Goal: Task Accomplishment & Management: Manage account settings

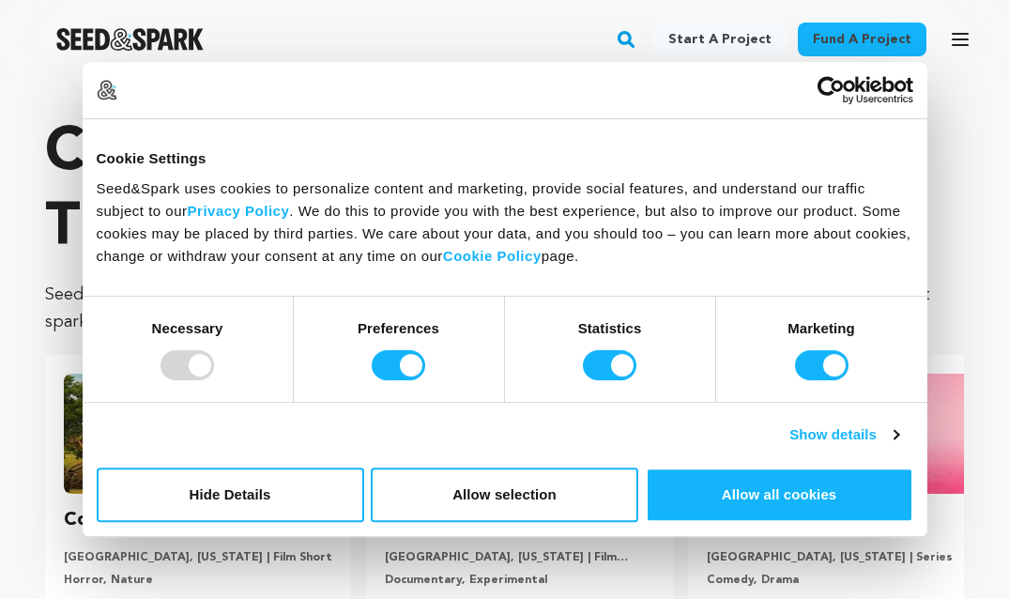
click at [399, 343] on div "Preferences" at bounding box center [399, 349] width 211 height 105
click at [397, 364] on input "Preferences" at bounding box center [398, 365] width 53 height 30
checkbox input "false"
click at [566, 361] on div "Statistics" at bounding box center [610, 349] width 211 height 105
click at [592, 362] on input "Statistics" at bounding box center [609, 365] width 53 height 30
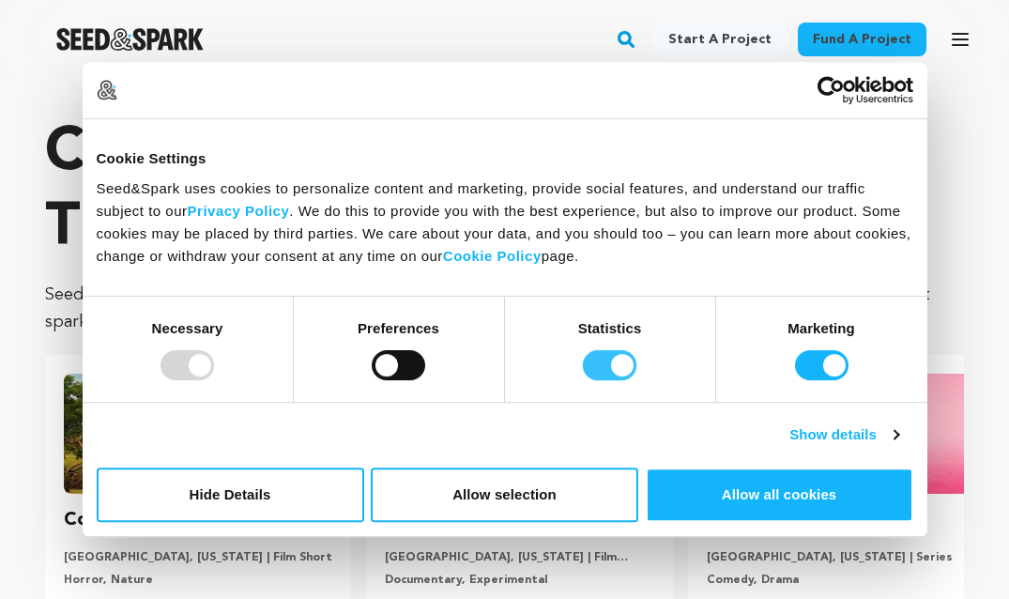
checkbox input "false"
click at [842, 369] on input "Marketing" at bounding box center [821, 365] width 53 height 30
checkbox input "false"
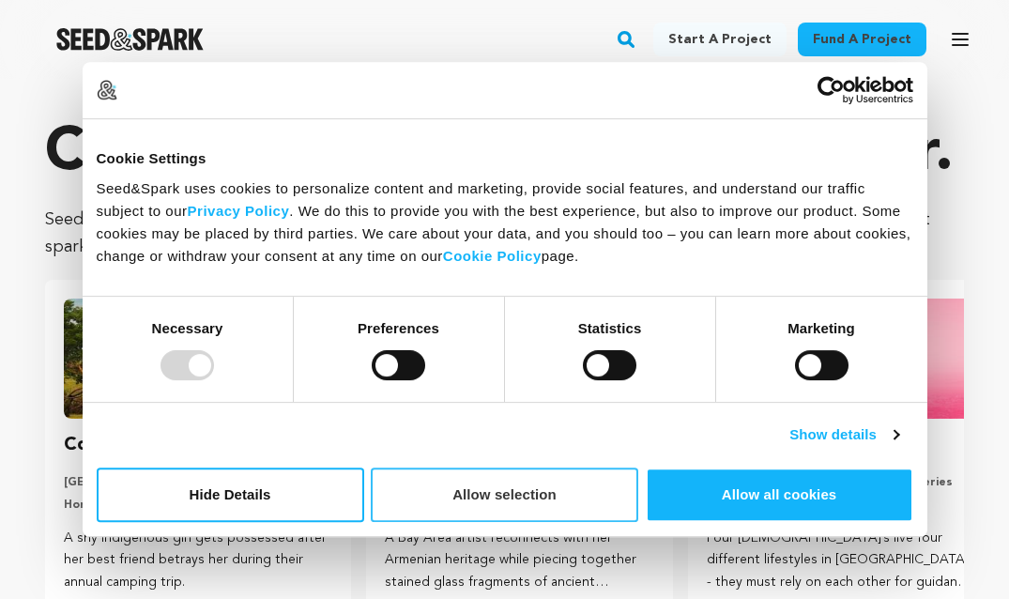
click at [571, 510] on button "Allow selection" at bounding box center [504, 494] width 267 height 54
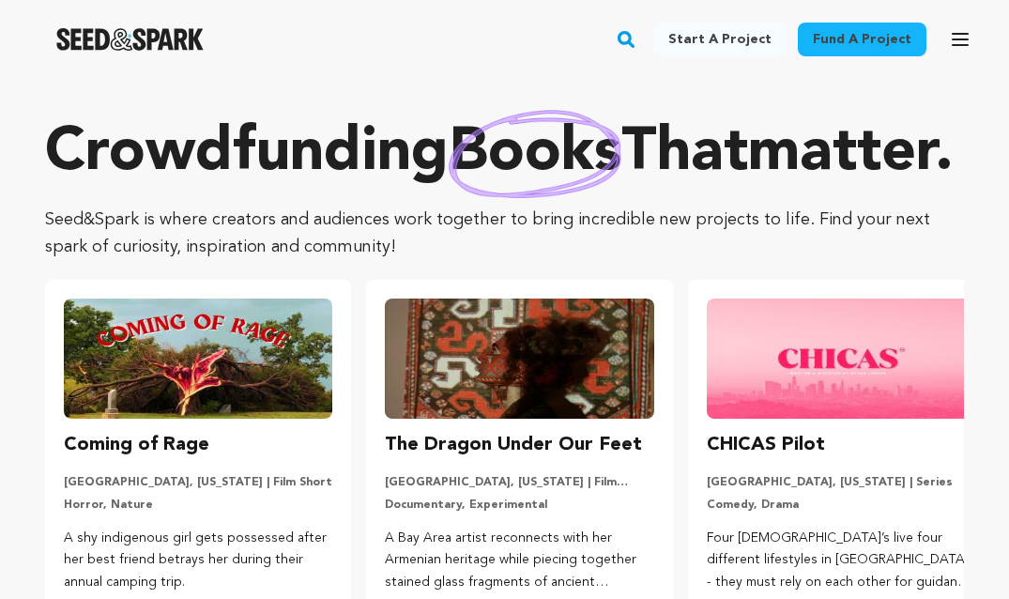
click at [961, 31] on icon "button" at bounding box center [960, 39] width 23 height 23
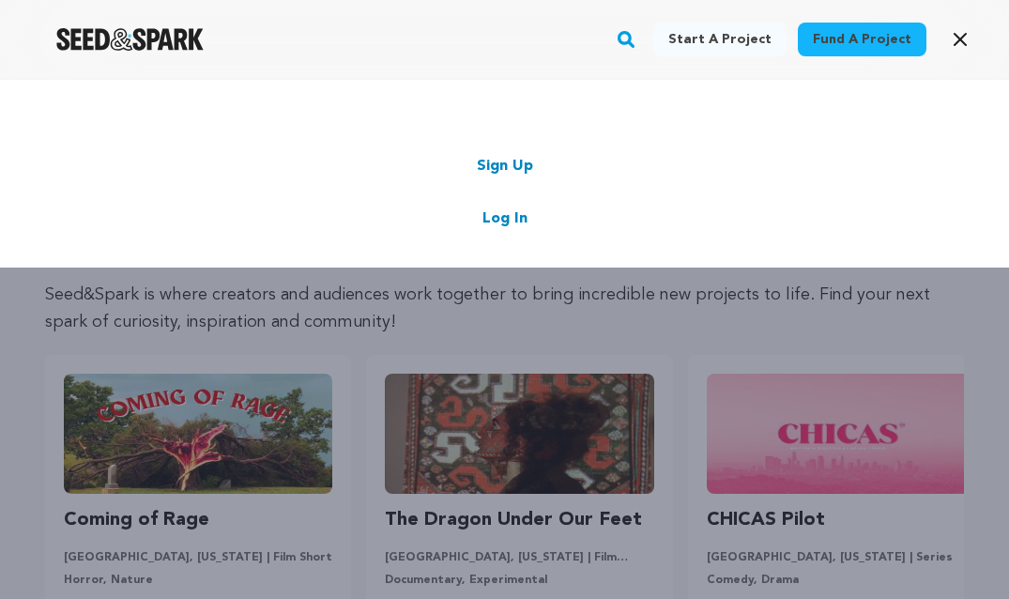
click at [516, 214] on link "Log In" at bounding box center [504, 218] width 45 height 23
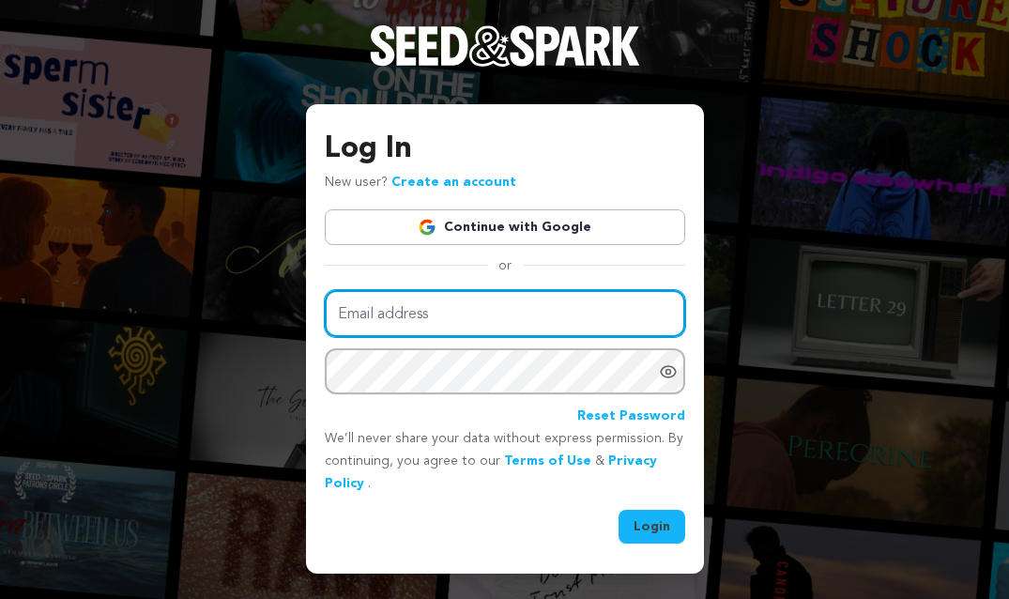
type input "hhollandbyrd@gmail.com"
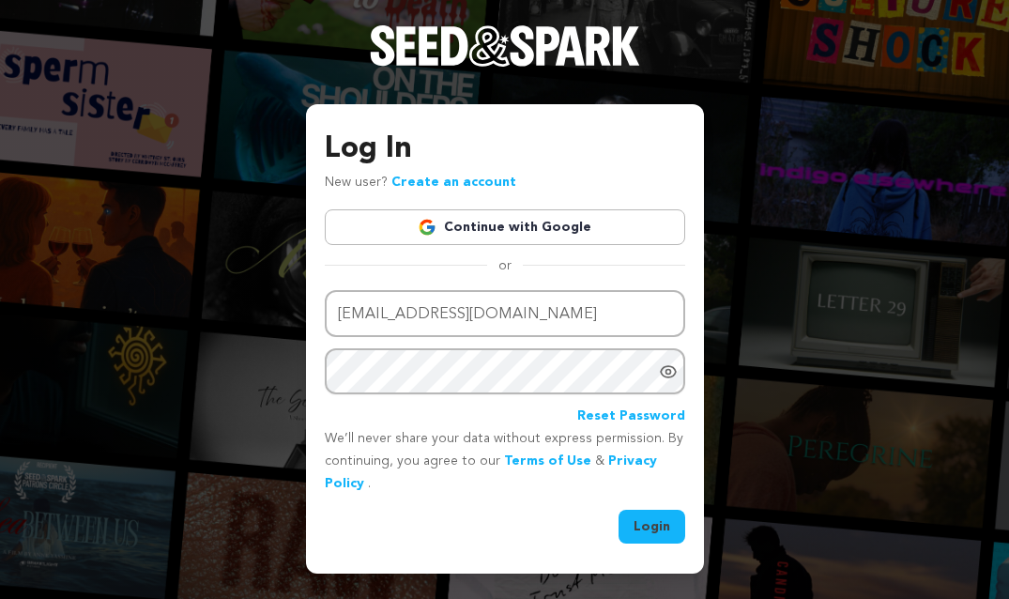
click at [650, 527] on button "Login" at bounding box center [652, 527] width 67 height 34
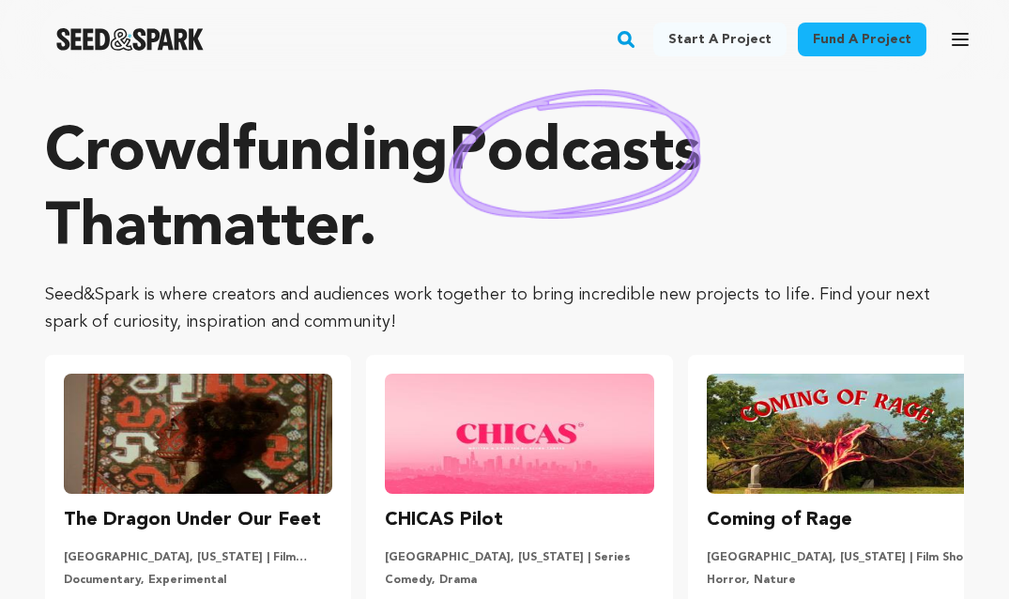
click at [970, 50] on icon "button" at bounding box center [960, 39] width 23 height 23
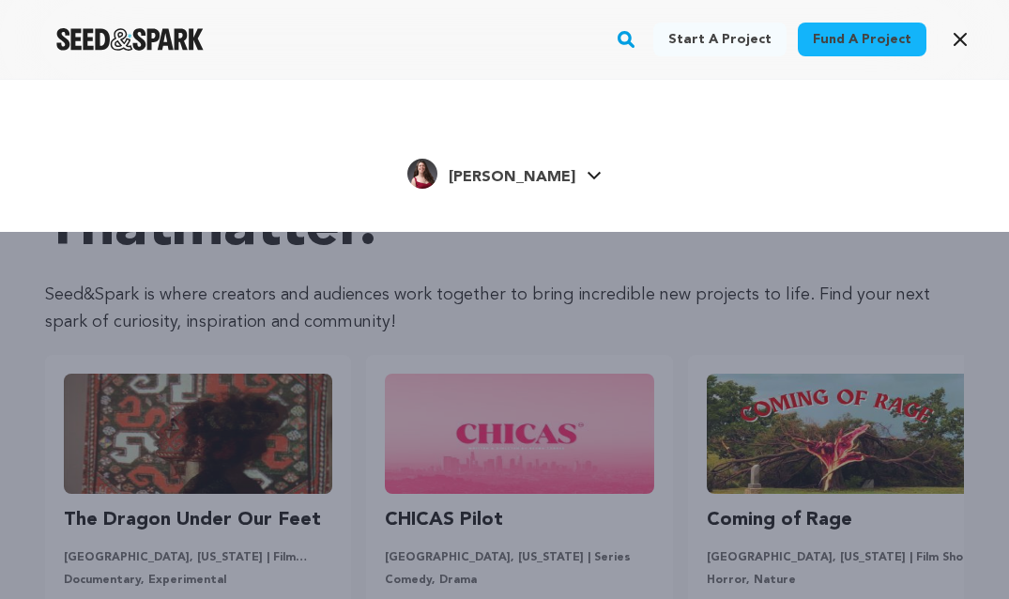
click at [561, 189] on span "Hannah H. Hannah H." at bounding box center [504, 184] width 194 height 13
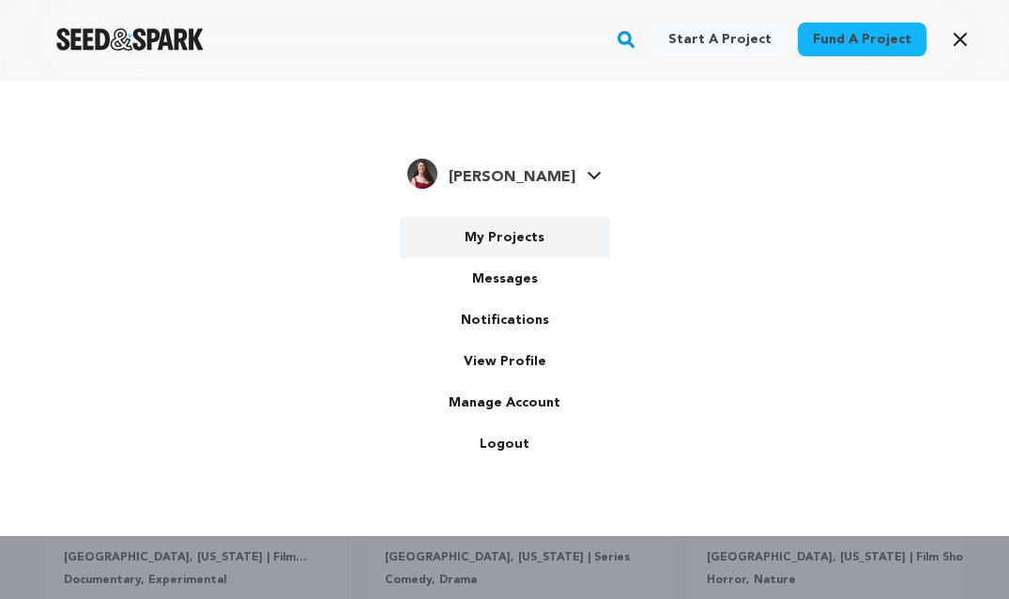
click at [527, 250] on link "My Projects" at bounding box center [505, 237] width 210 height 41
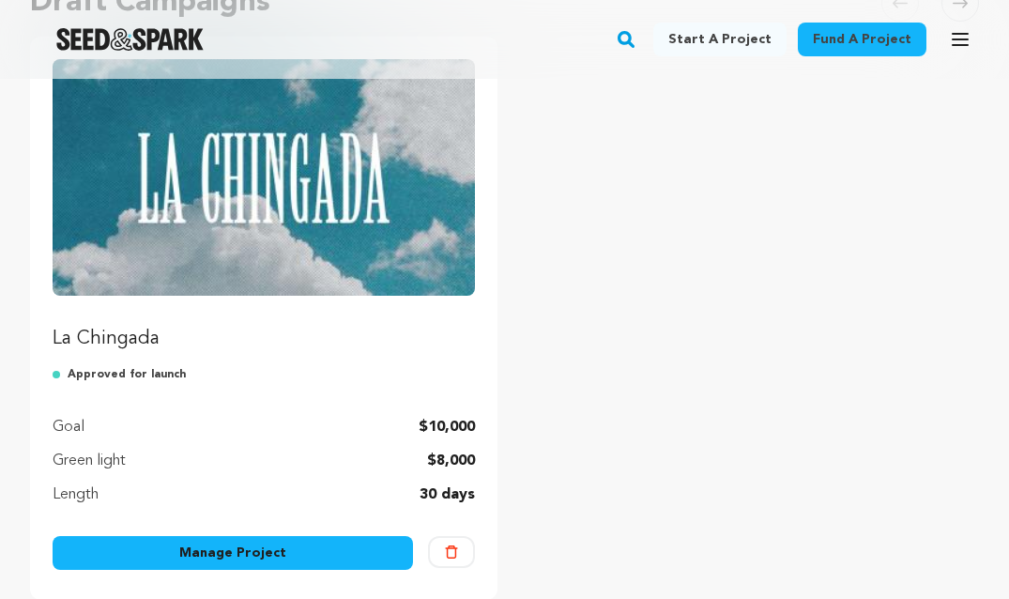
scroll to position [249, 0]
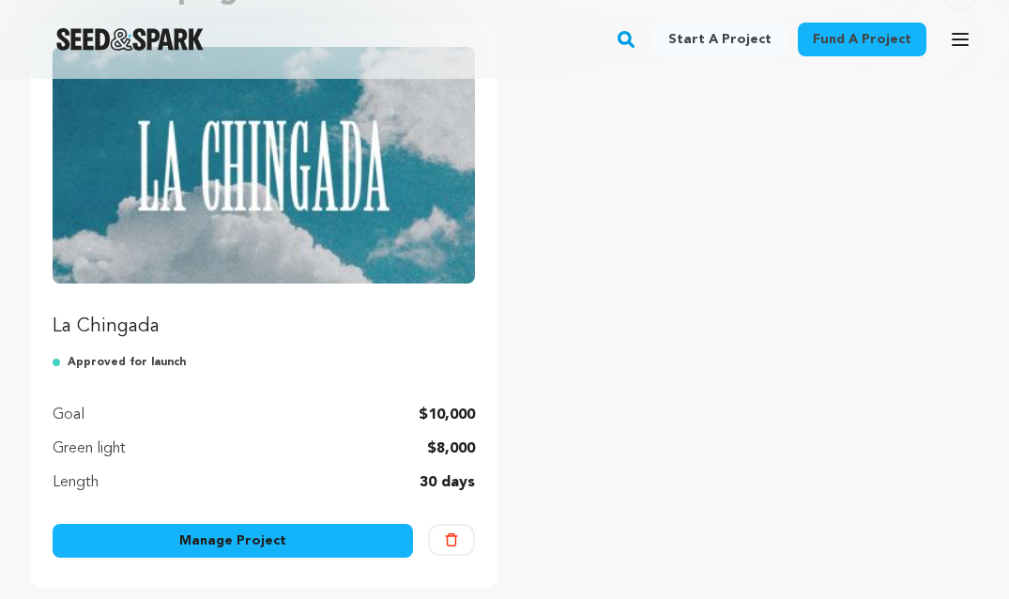
click at [256, 330] on p "La Chingada" at bounding box center [264, 326] width 422 height 26
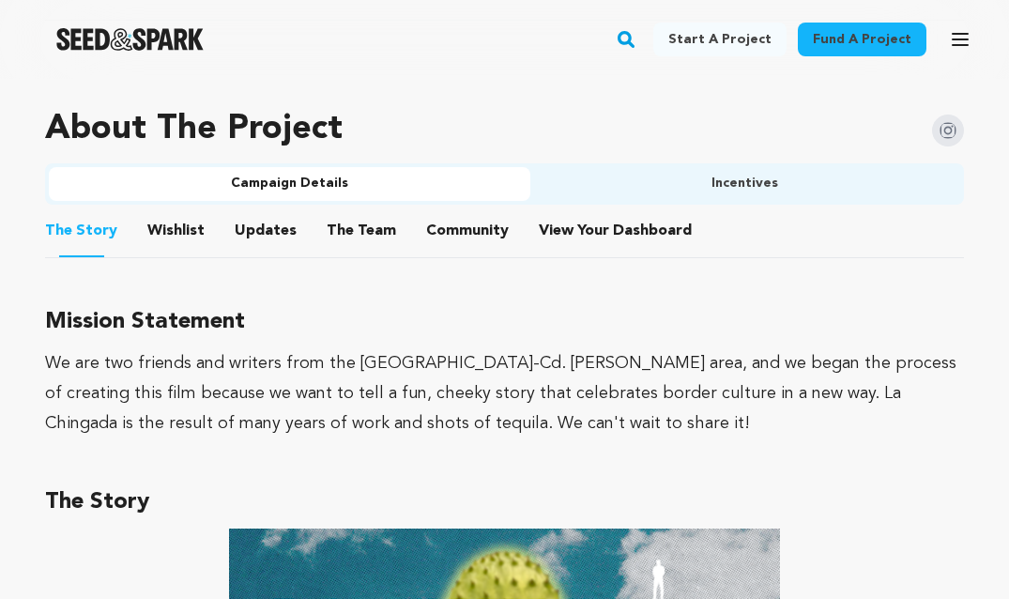
scroll to position [1104, 0]
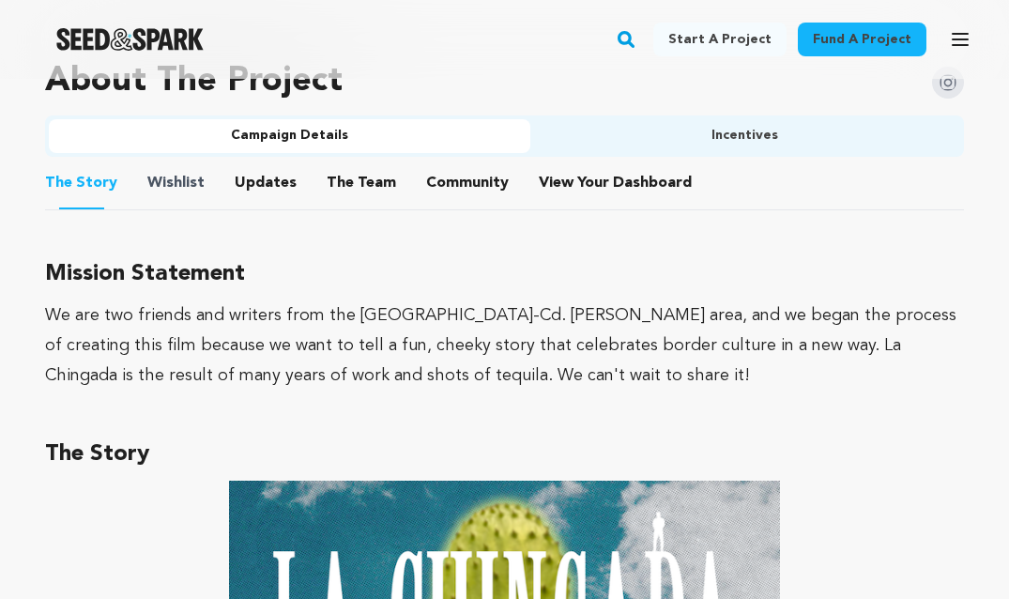
click at [196, 192] on span "Wishlist" at bounding box center [175, 183] width 57 height 23
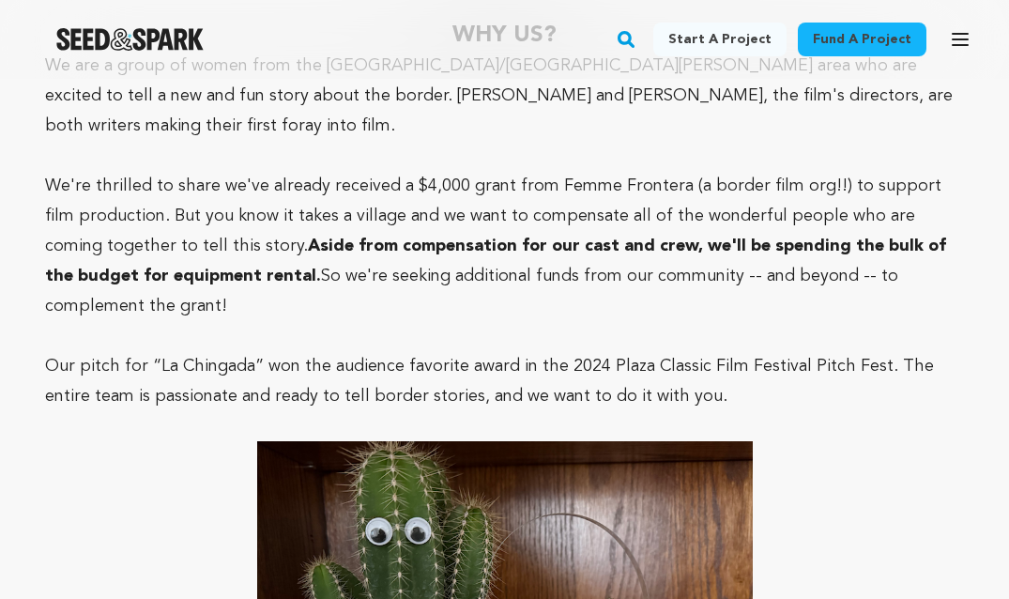
scroll to position [2129, 0]
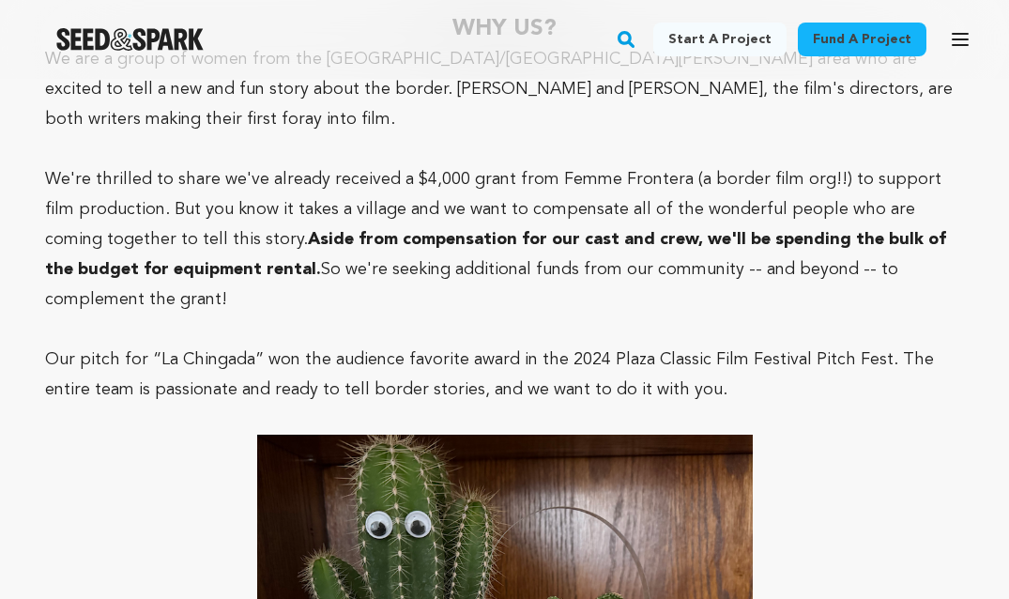
click at [195, 314] on p at bounding box center [504, 329] width 919 height 30
click at [200, 351] on span "Our pitch for “La Chingada” won the audience favorite award in the 2024 Plaza C…" at bounding box center [489, 374] width 889 height 47
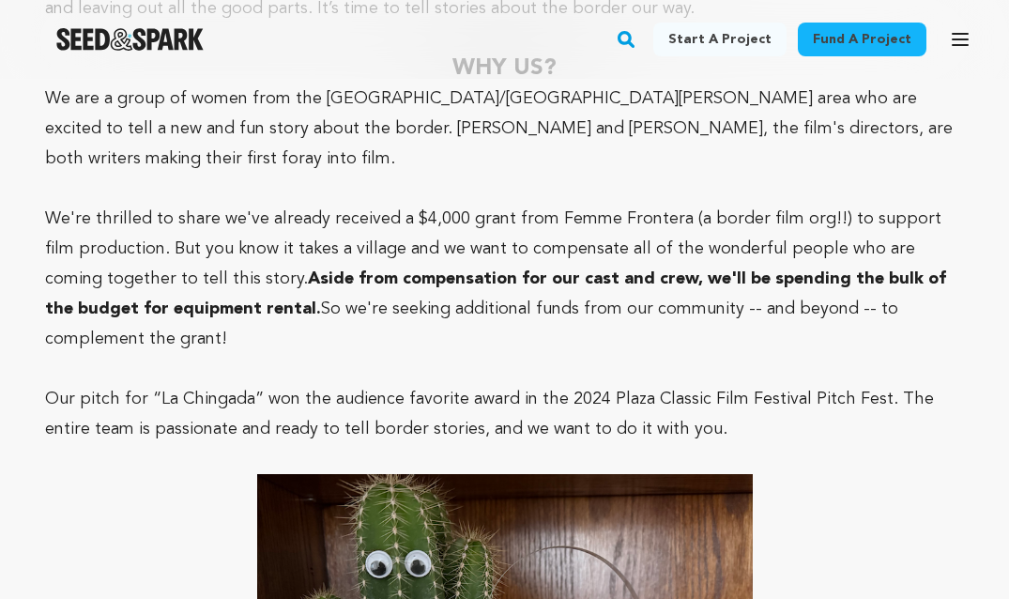
scroll to position [2089, 0]
click at [200, 354] on p at bounding box center [504, 369] width 919 height 30
click at [203, 279] on strong "Aside from compensation for our cast and crew, we'll be spending the bulk of th…" at bounding box center [495, 293] width 901 height 47
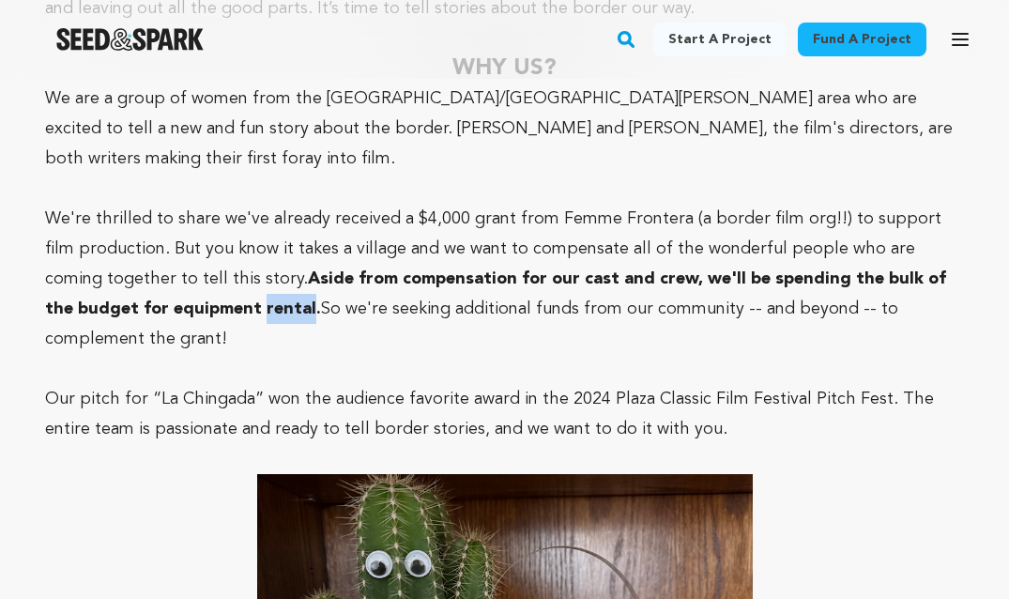
click at [203, 279] on strong "Aside from compensation for our cast and crew, we'll be spending the bulk of th…" at bounding box center [495, 293] width 901 height 47
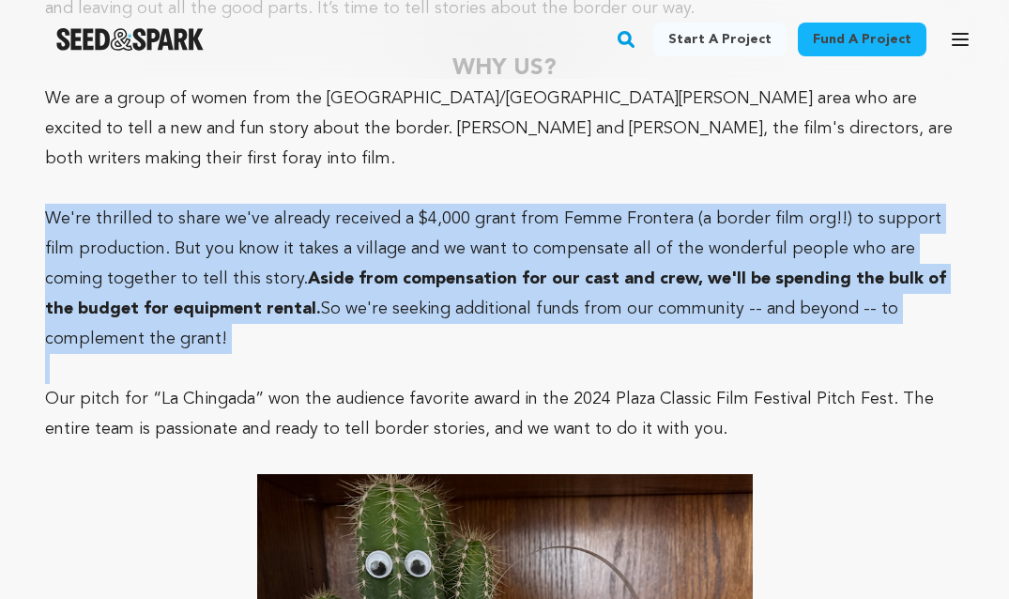
click at [203, 279] on strong "Aside from compensation for our cast and crew, we'll be spending the bulk of th…" at bounding box center [495, 293] width 901 height 47
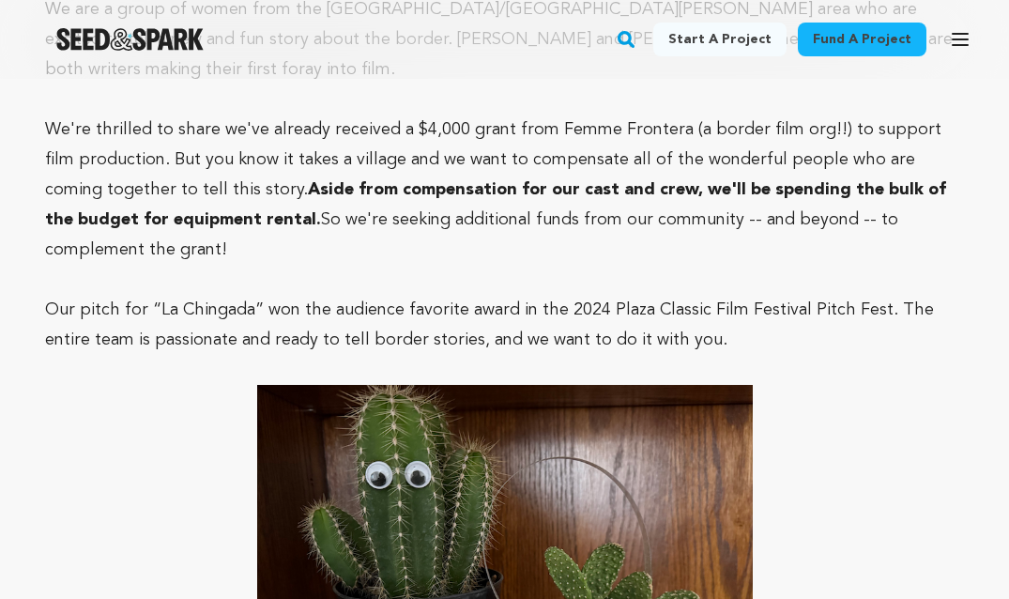
scroll to position [2188, 0]
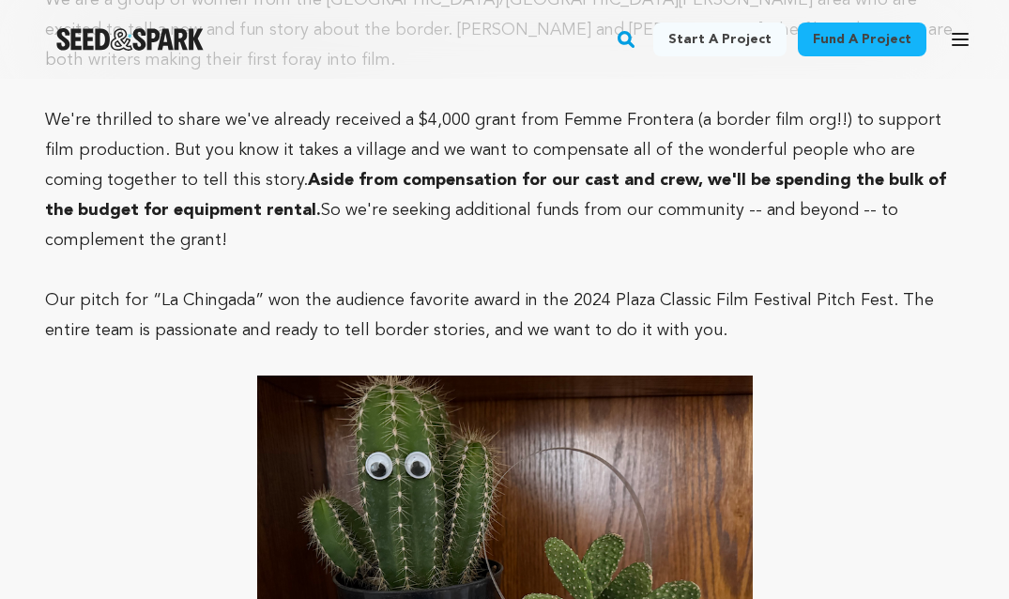
click at [203, 285] on p "Our pitch for “La Chingada” won the audience favorite award in the 2024 Plaza C…" at bounding box center [504, 315] width 919 height 60
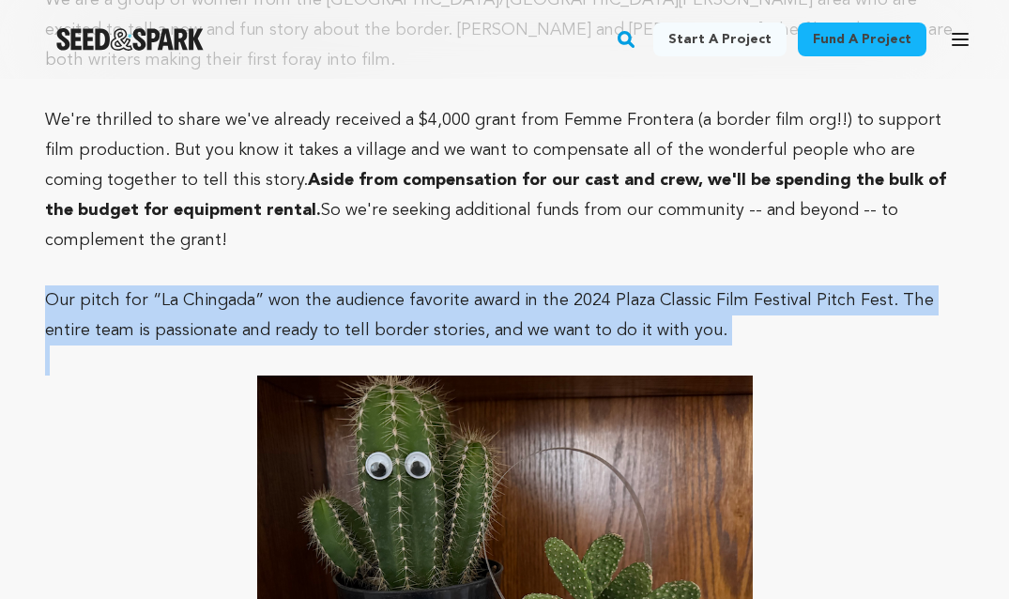
click at [203, 285] on p "Our pitch for “La Chingada” won the audience favorite award in the 2024 Plaza C…" at bounding box center [504, 315] width 919 height 60
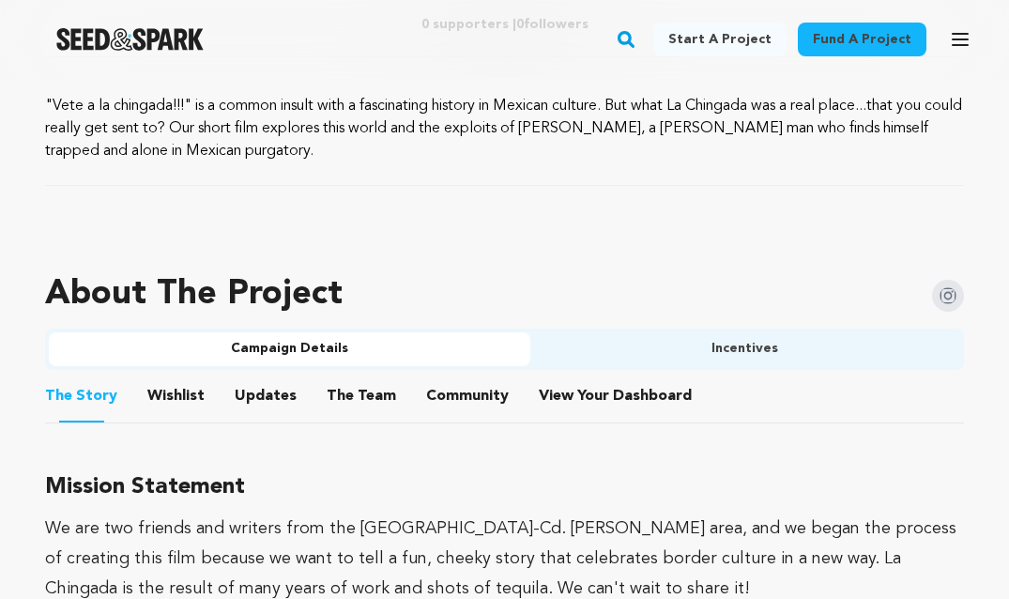
scroll to position [924, 0]
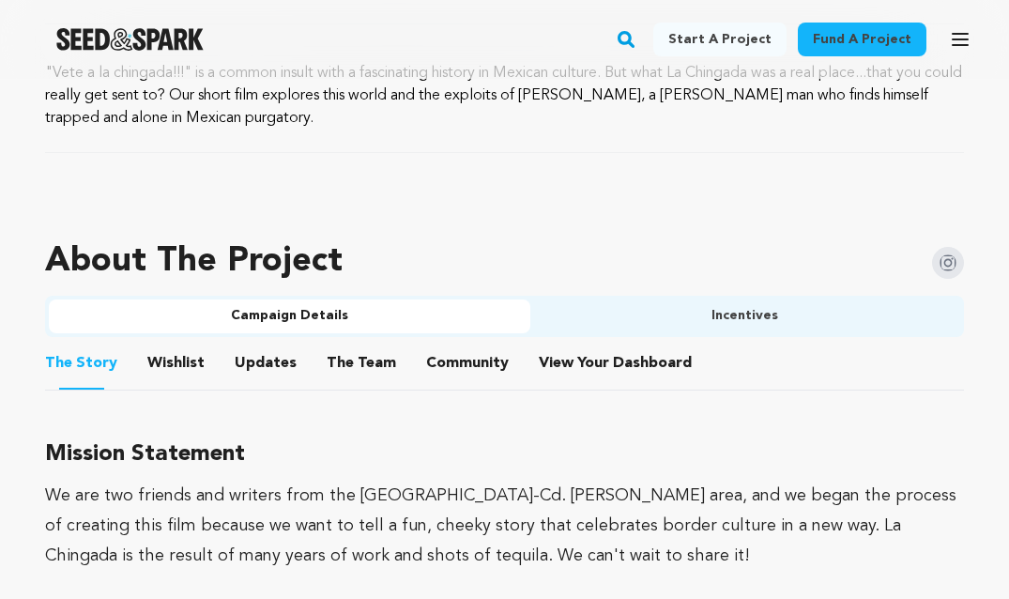
click at [183, 361] on button "Wishlist" at bounding box center [176, 366] width 45 height 45
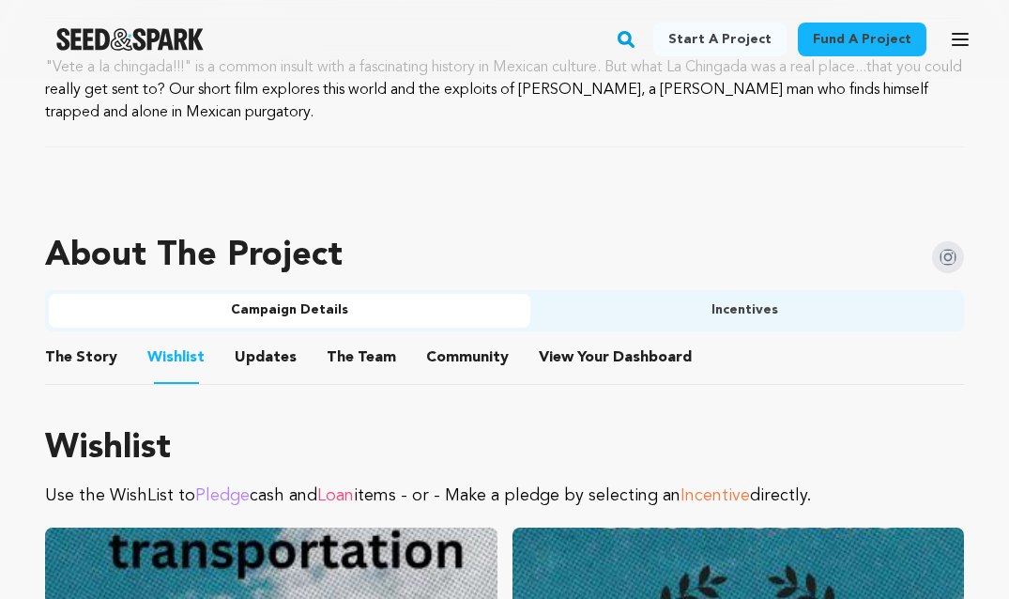
scroll to position [945, 0]
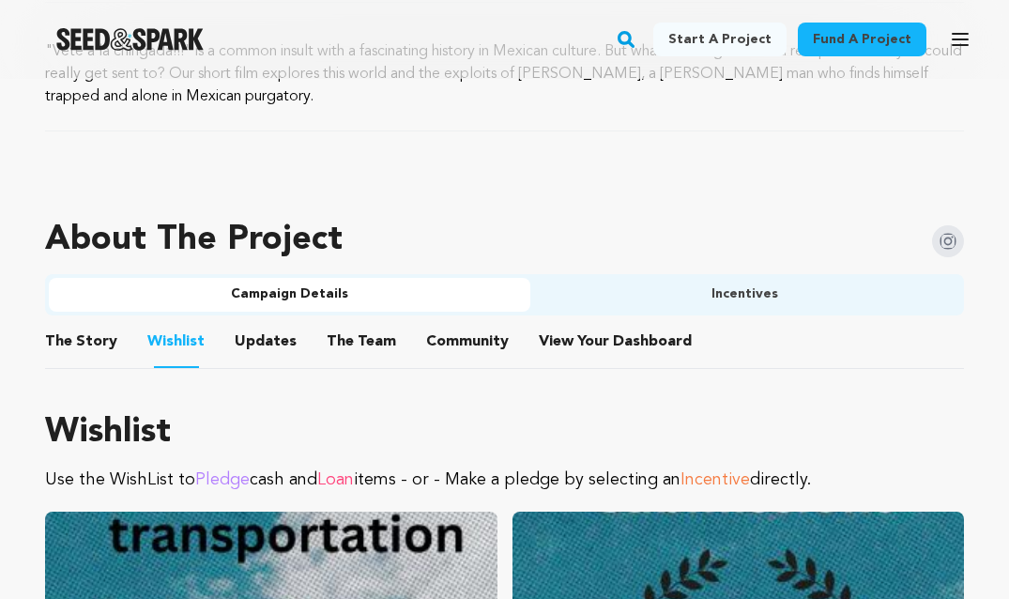
click at [341, 338] on button "The Team" at bounding box center [361, 345] width 45 height 45
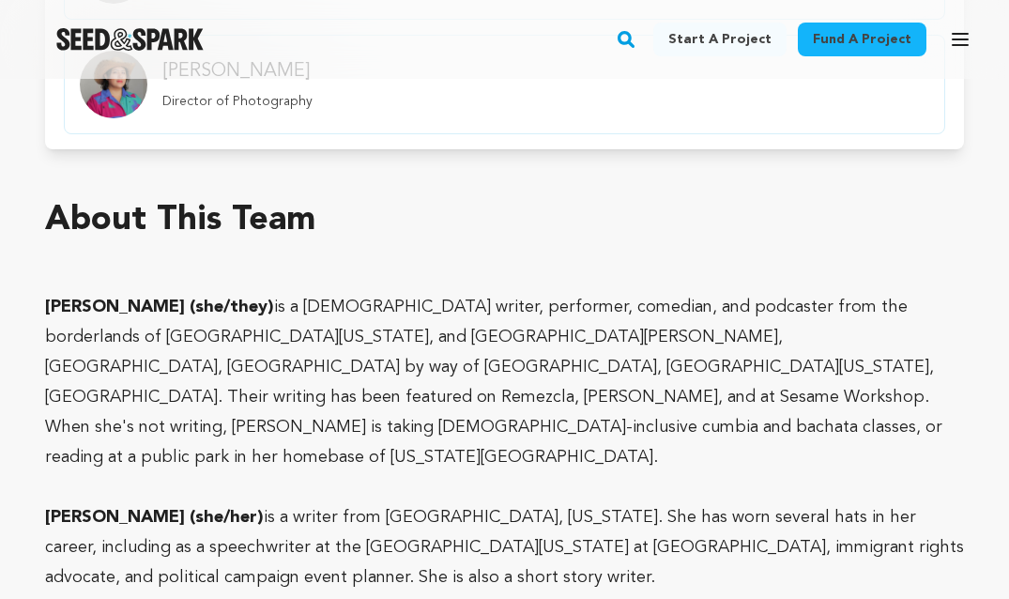
scroll to position [1729, 0]
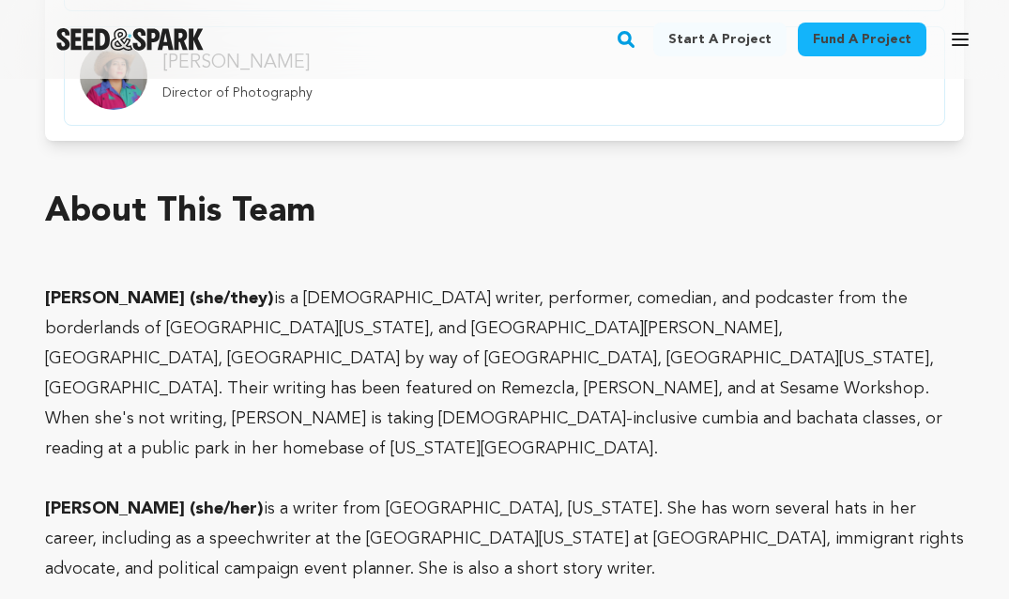
click at [341, 338] on p "Daniella Balarezo Hernandez (she/they) is a queer writer, performer, comedian, …" at bounding box center [504, 373] width 919 height 180
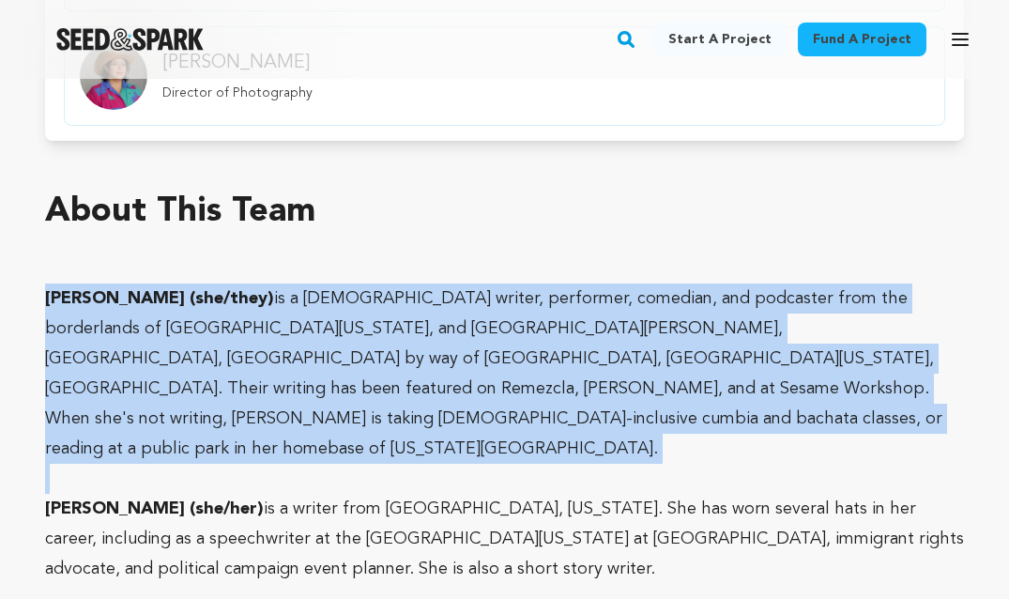
click at [341, 354] on p "Daniella Balarezo Hernandez (she/they) is a queer writer, performer, comedian, …" at bounding box center [504, 373] width 919 height 180
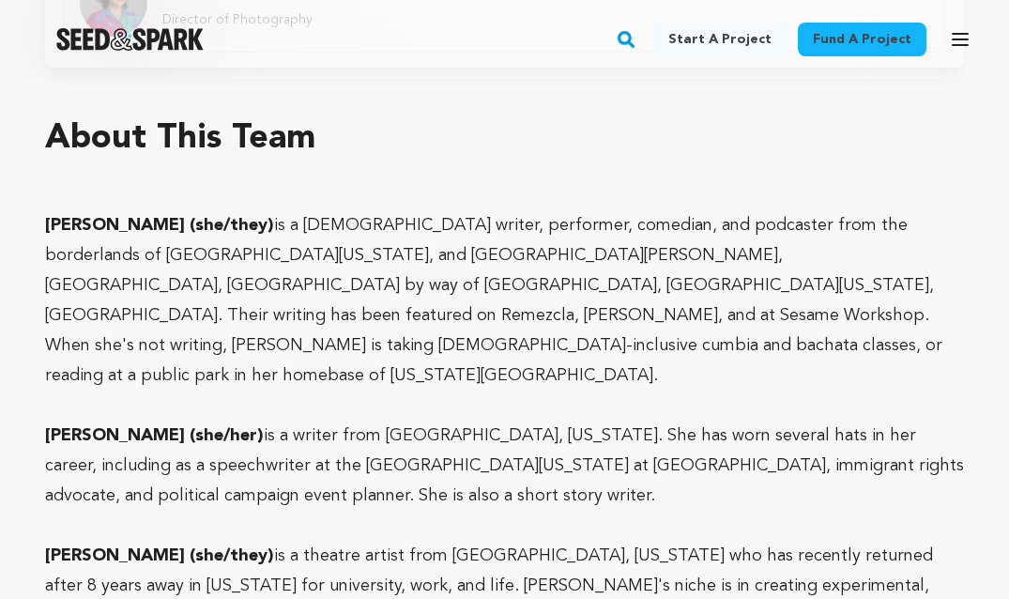
scroll to position [1810, 0]
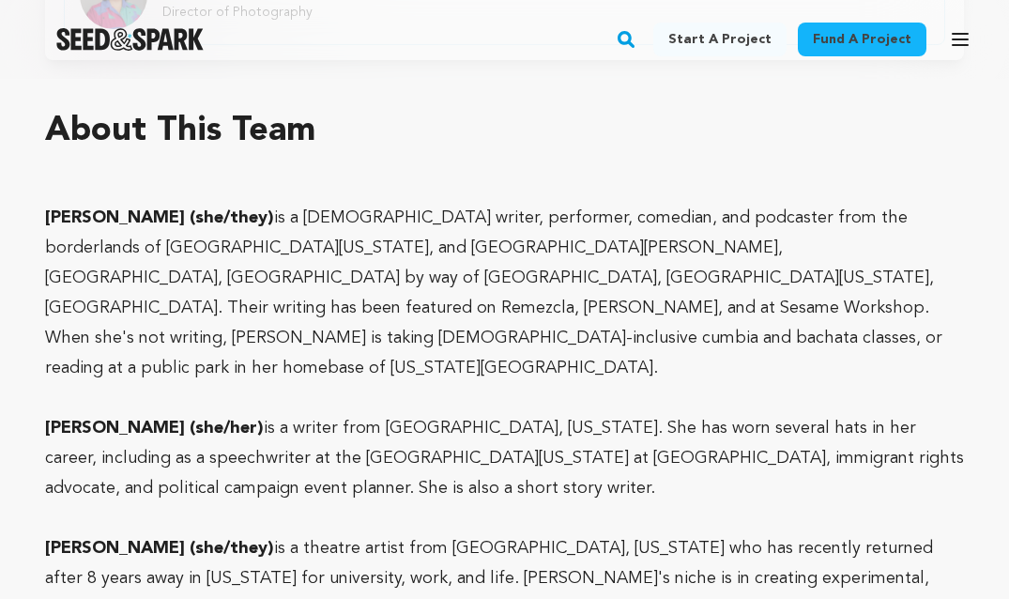
click at [341, 413] on p "Hannah Hollandbyrd (she/her) is a writer from El Paso, Texas. She has worn seve…" at bounding box center [504, 458] width 919 height 90
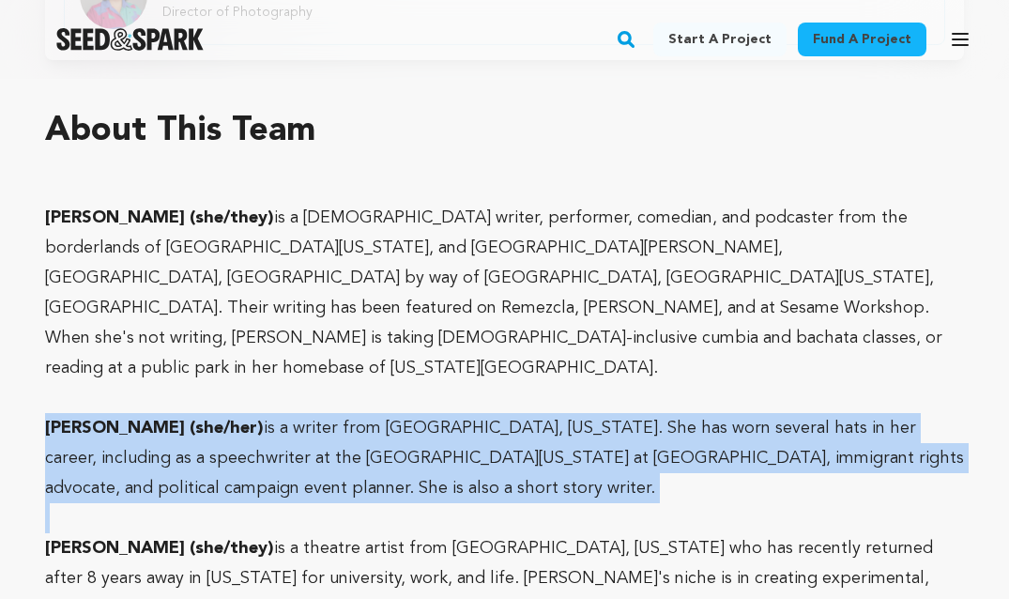
click at [341, 413] on p "Hannah Hollandbyrd (she/her) is a writer from El Paso, Texas. She has worn seve…" at bounding box center [504, 458] width 919 height 90
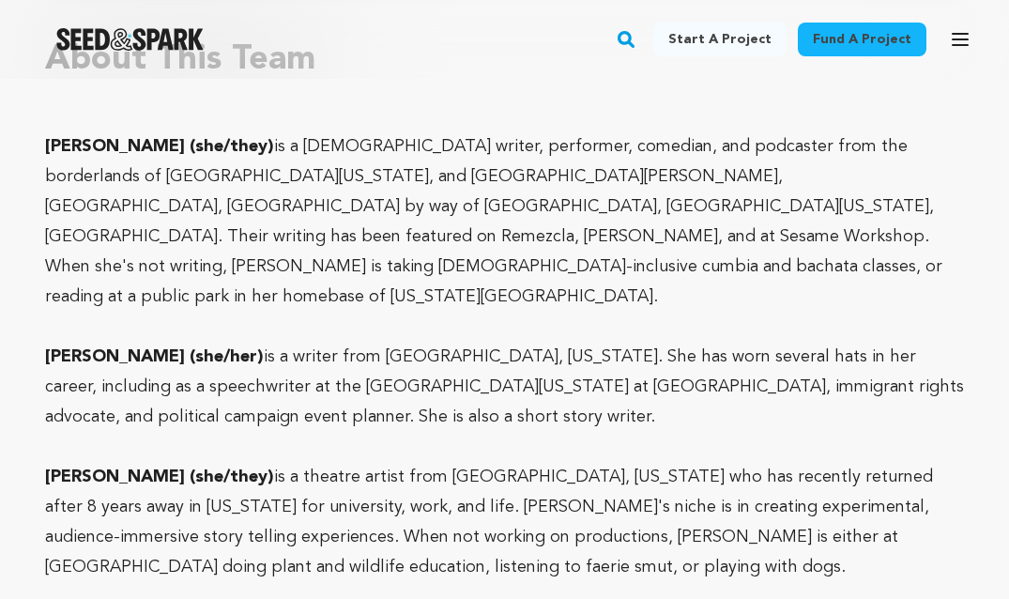
scroll to position [1884, 0]
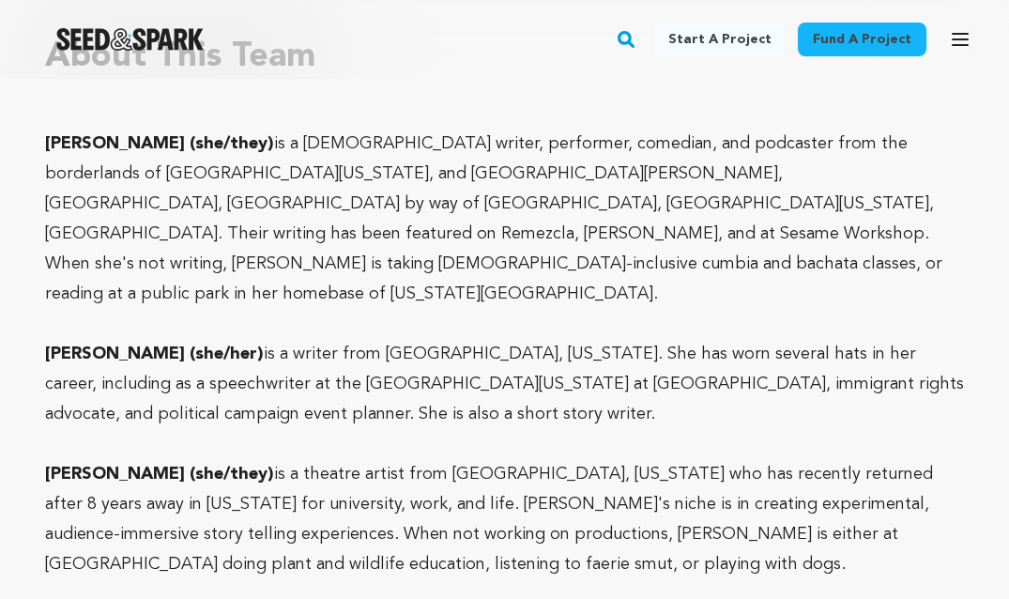
click at [341, 429] on p at bounding box center [504, 444] width 919 height 30
click at [344, 349] on p "Hannah Hollandbyrd (she/her) is a writer from El Paso, Texas. She has worn seve…" at bounding box center [504, 384] width 919 height 90
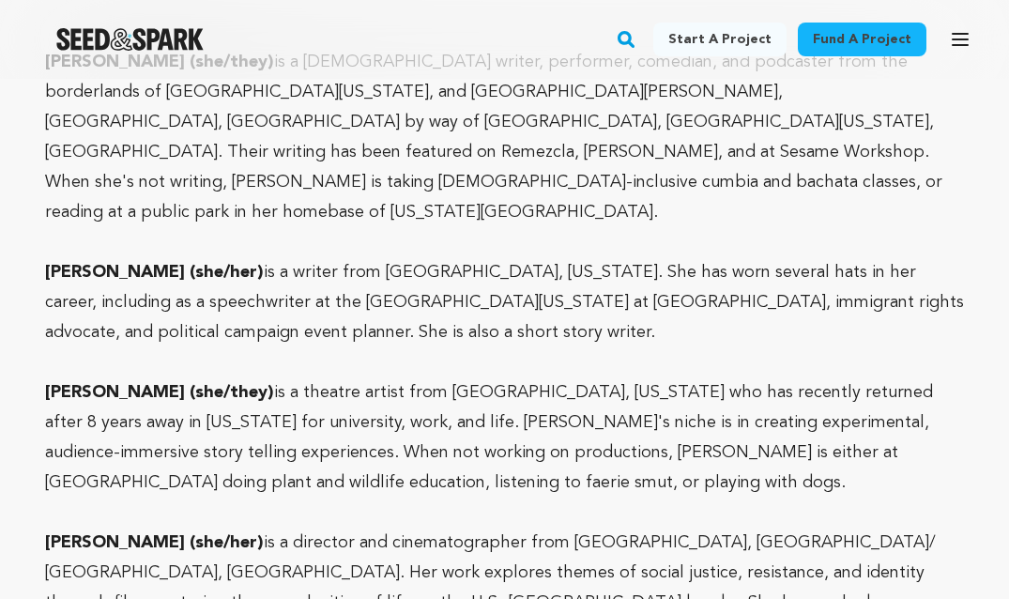
scroll to position [1976, 0]
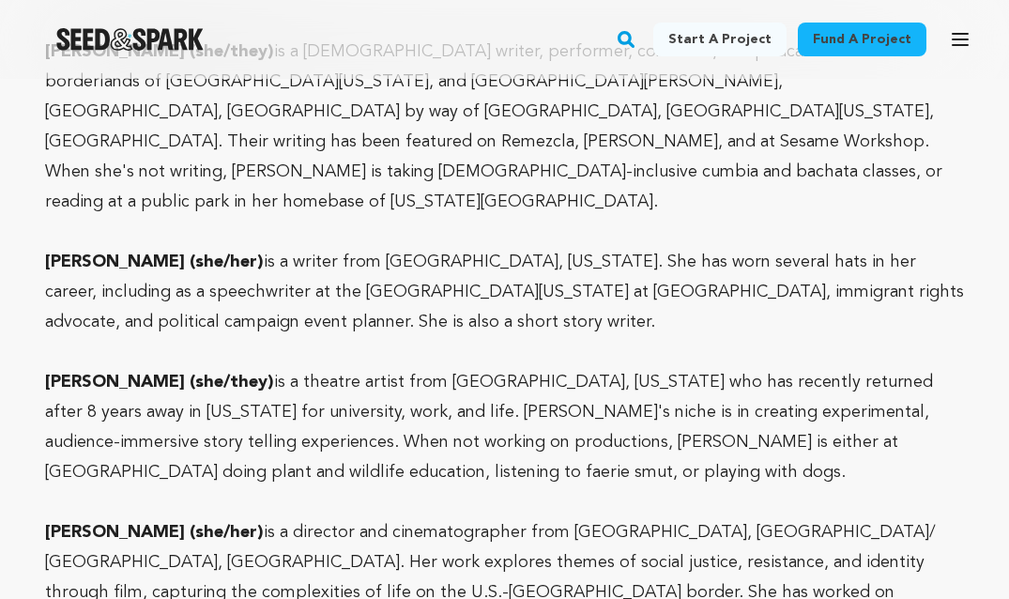
click at [344, 367] on p "Sydney Monroe Gaglio (she/they) is a theatre artist from El Paso, Texas who has…" at bounding box center [504, 427] width 919 height 120
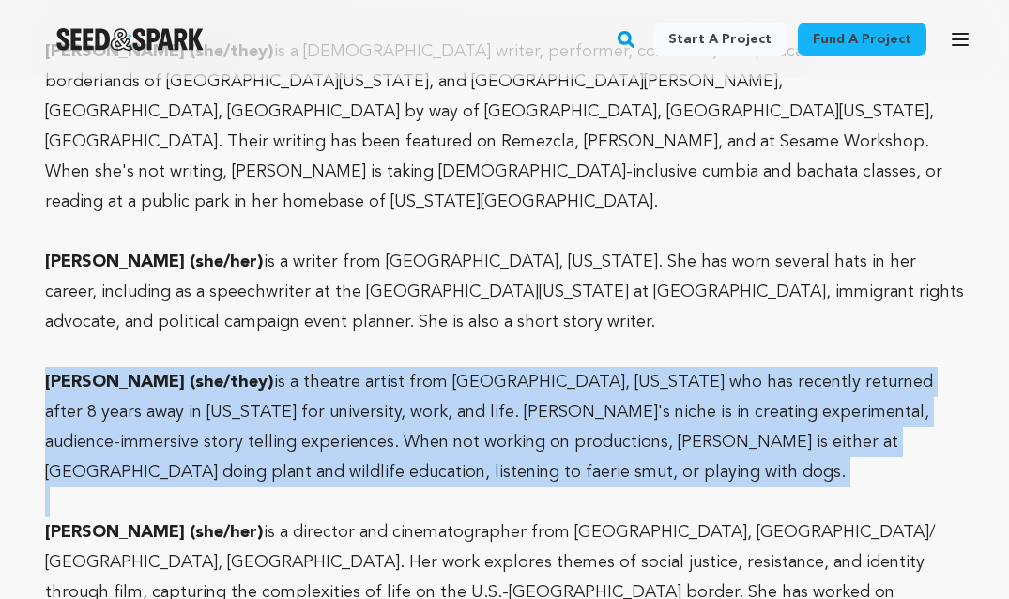
click at [344, 374] on p "Sydney Monroe Gaglio (she/they) is a theatre artist from El Paso, Texas who has…" at bounding box center [504, 427] width 919 height 120
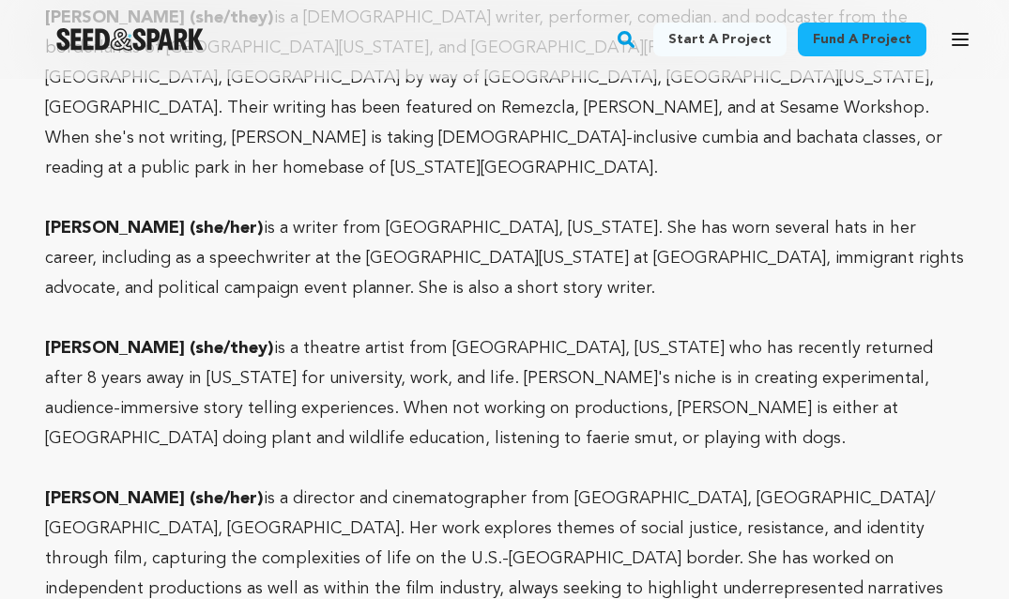
scroll to position [2010, 0]
click at [344, 374] on p "Sydney Monroe Gaglio (she/they) is a theatre artist from El Paso, Texas who has…" at bounding box center [504, 392] width 919 height 120
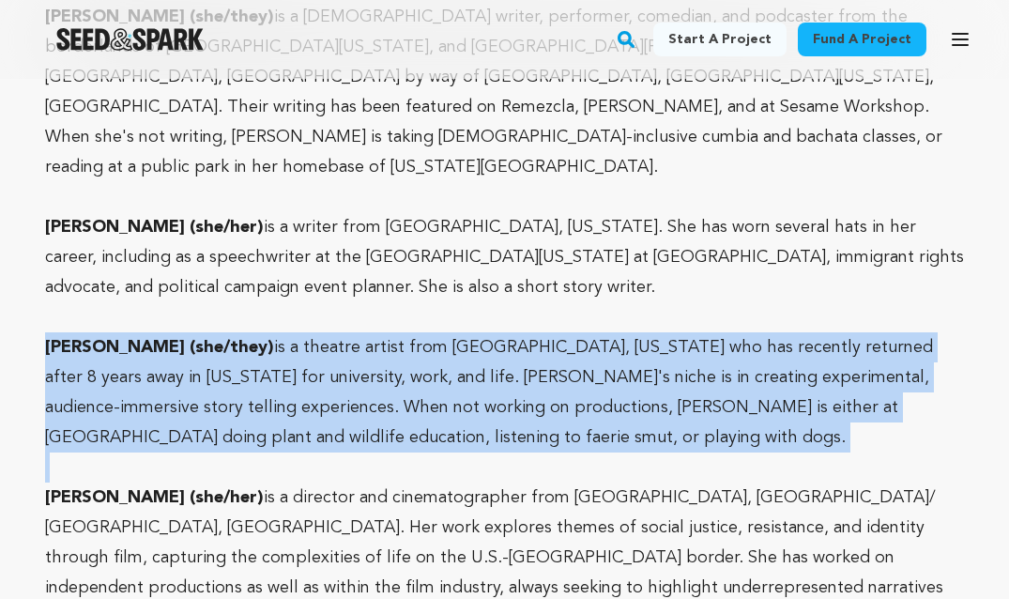
click at [347, 390] on p "Sydney Monroe Gaglio (she/they) is a theatre artist from El Paso, Texas who has…" at bounding box center [504, 392] width 919 height 120
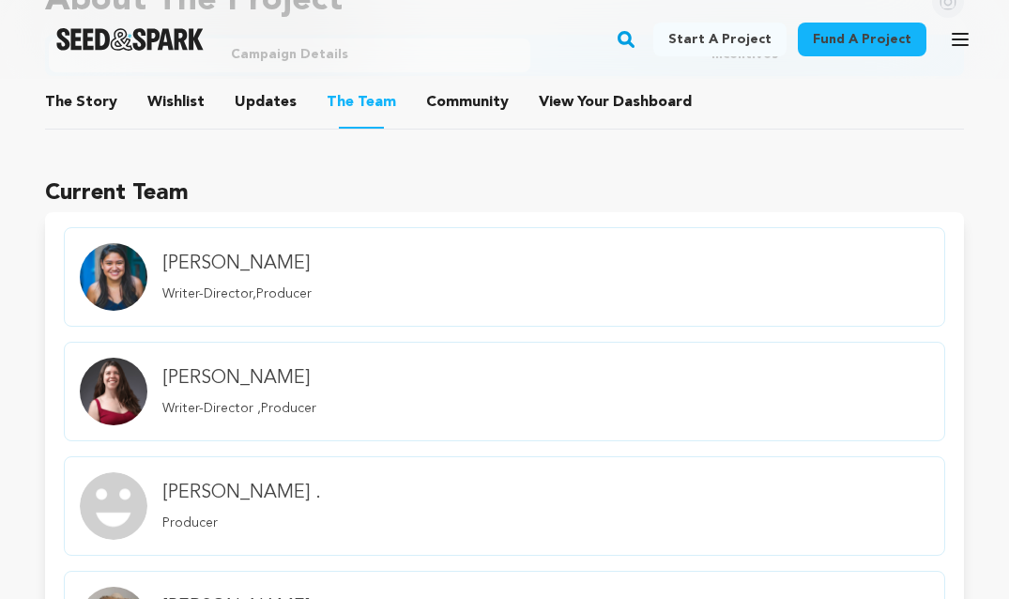
scroll to position [1211, 0]
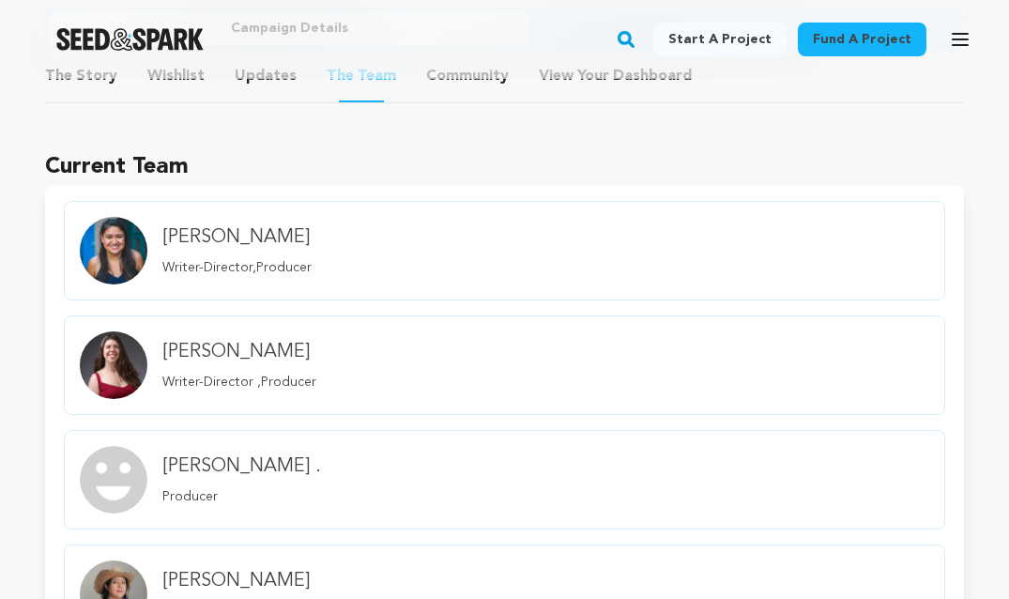
click at [273, 481] on div "Sydney Monroe . Producer" at bounding box center [242, 479] width 174 height 83
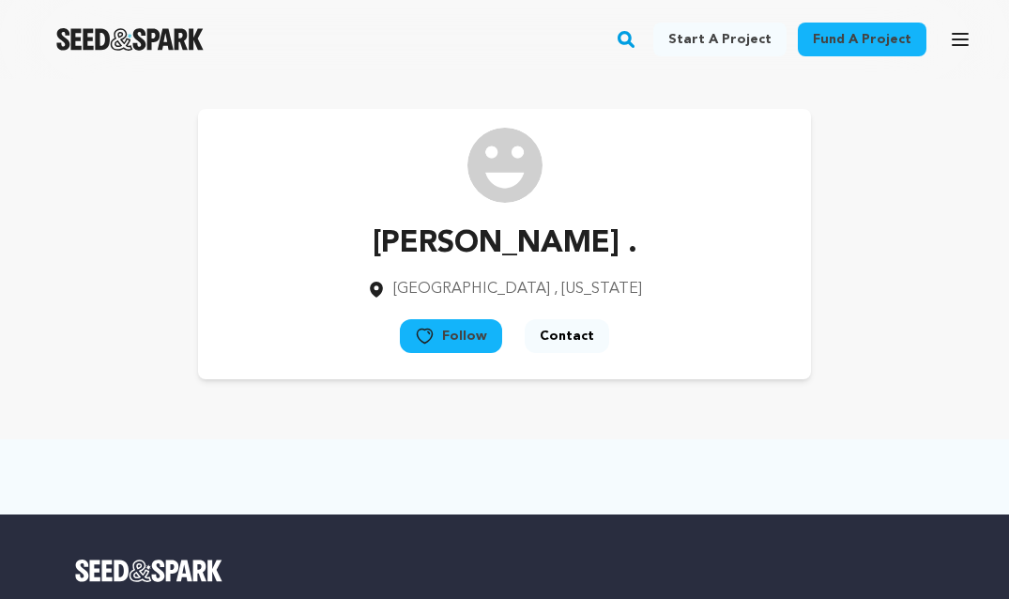
scroll to position [19, 0]
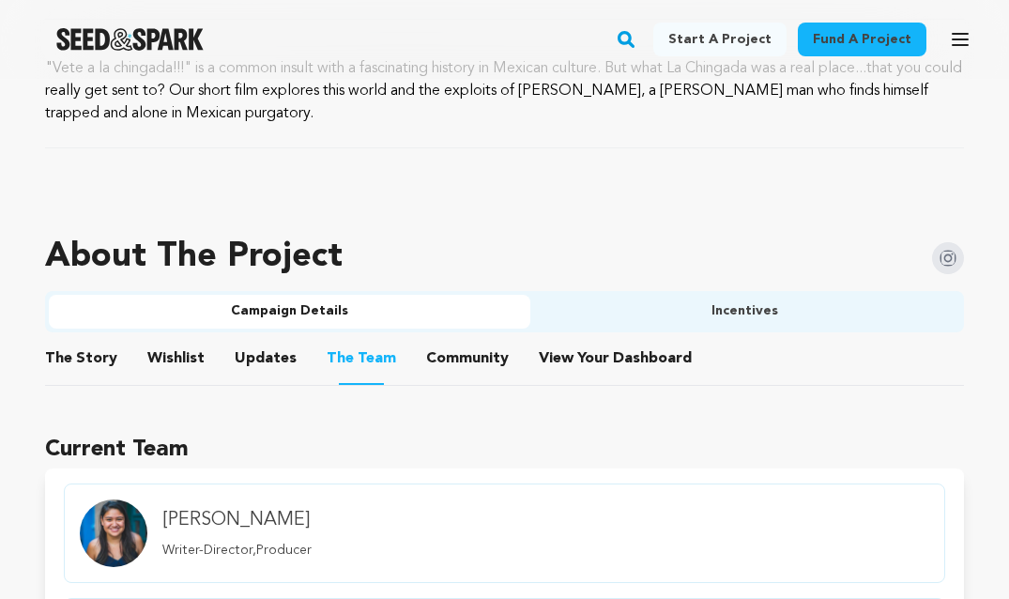
scroll to position [940, 0]
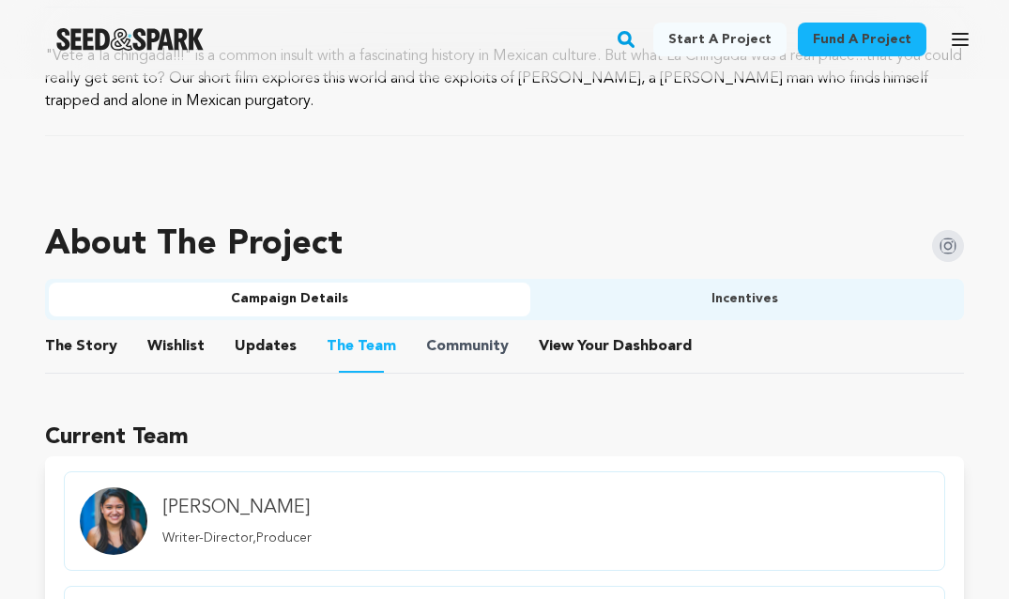
click at [491, 351] on span "Community" at bounding box center [467, 346] width 83 height 23
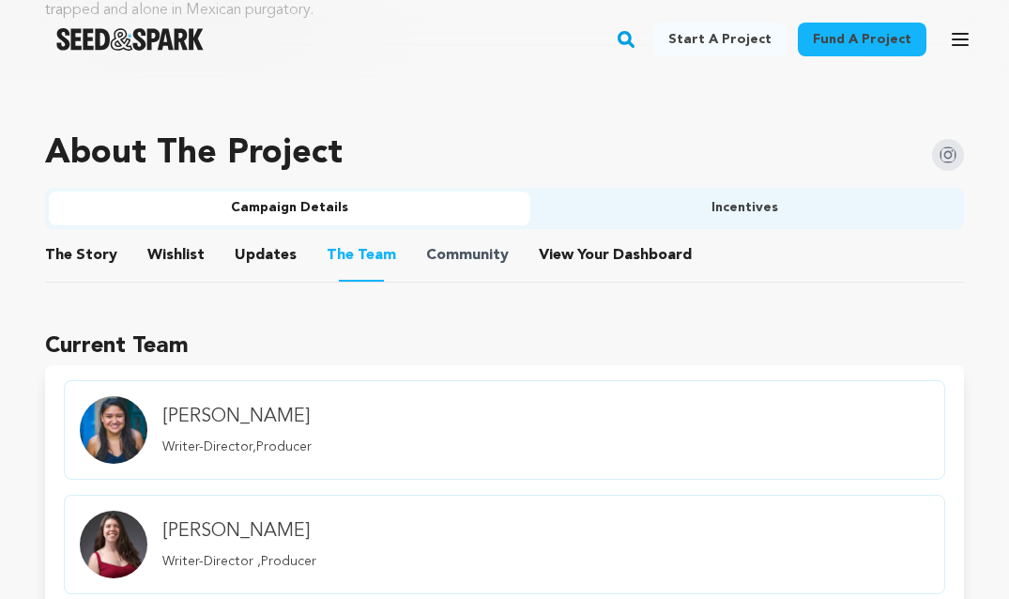
scroll to position [1047, 0]
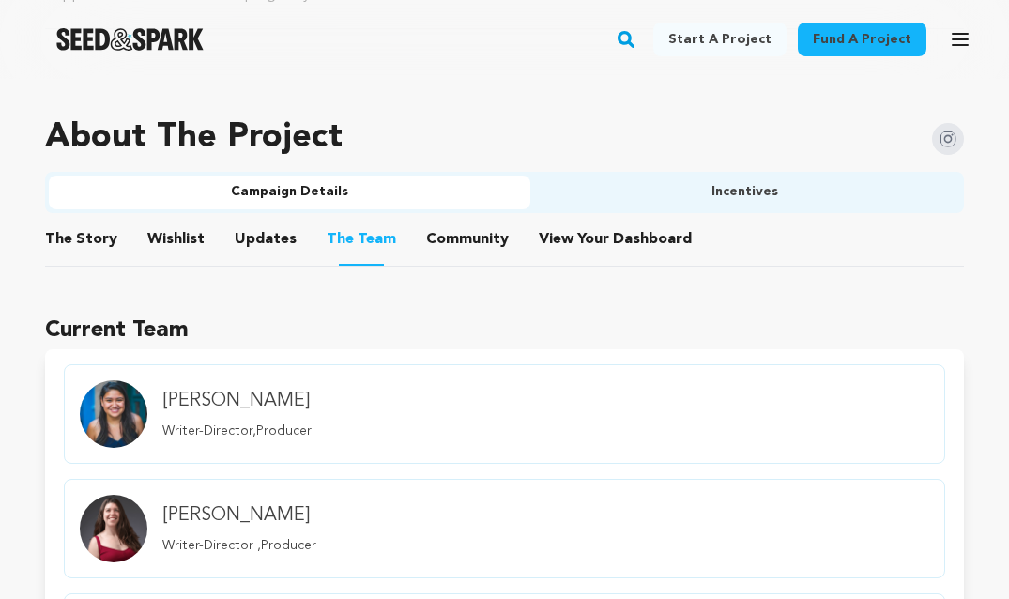
click at [458, 229] on button "Community" at bounding box center [467, 243] width 45 height 45
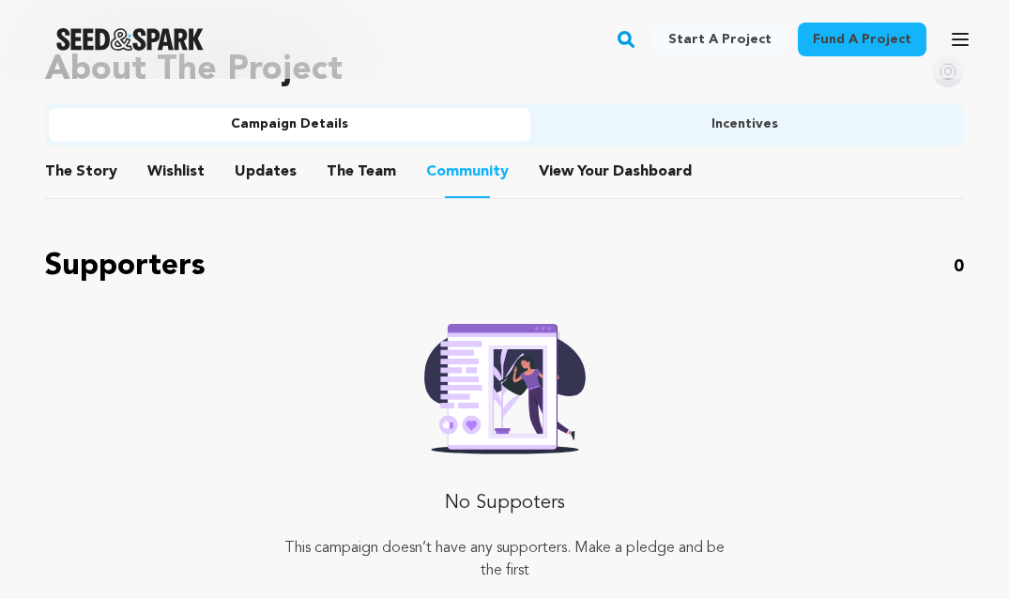
scroll to position [1088, 0]
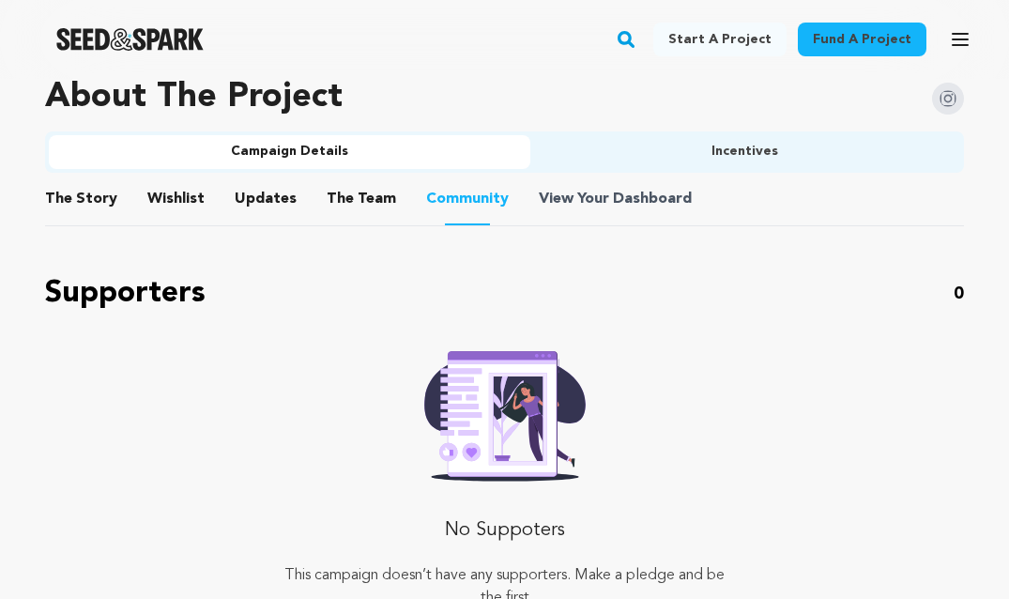
click at [613, 191] on span "Dashboard" at bounding box center [652, 199] width 79 height 23
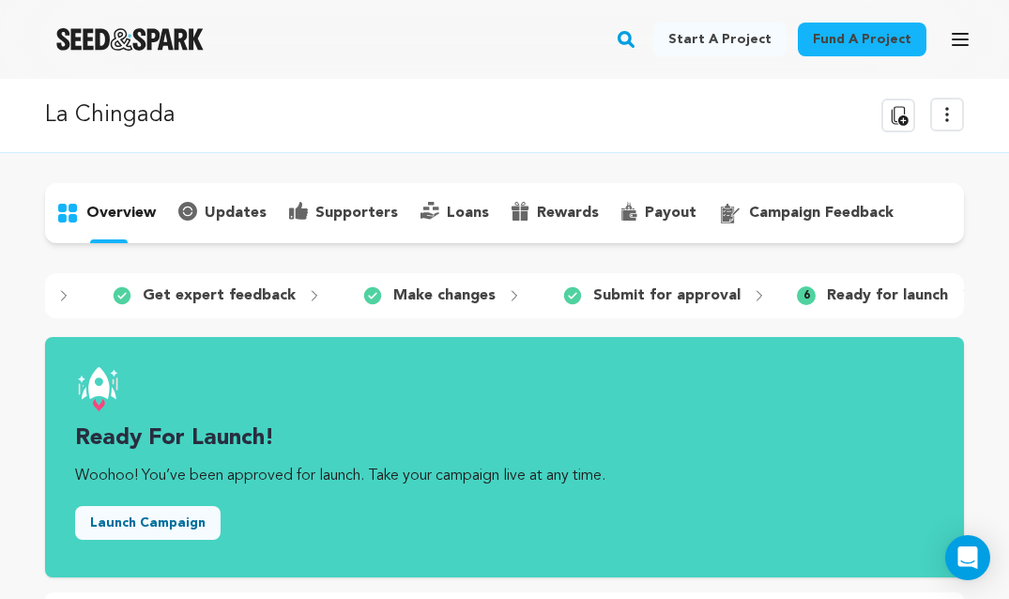
scroll to position [0, 453]
click at [828, 288] on p "Ready for launch" at bounding box center [888, 295] width 121 height 23
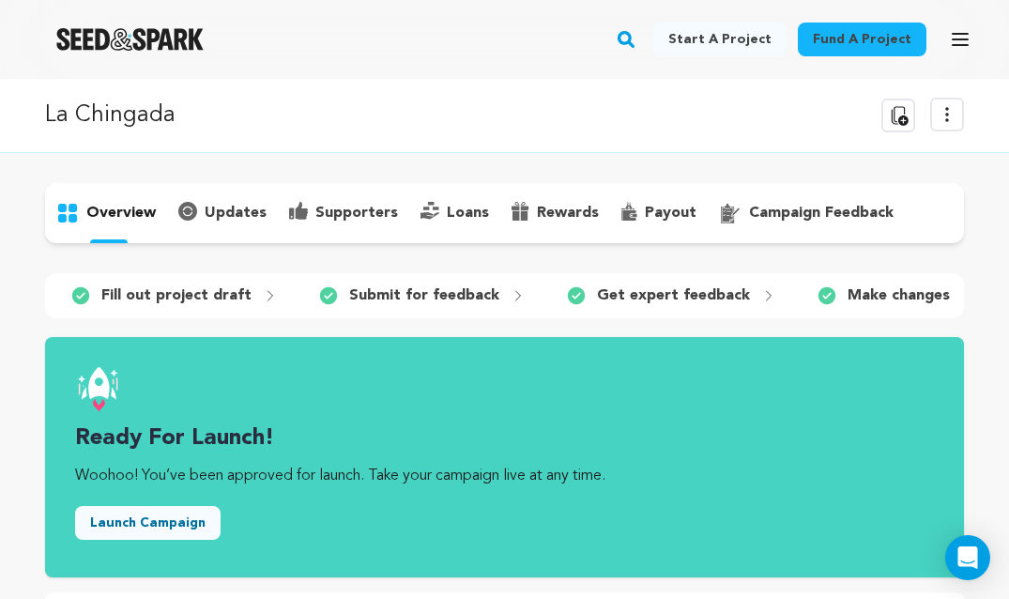
scroll to position [0, 0]
click at [229, 296] on p "Fill out project draft" at bounding box center [176, 295] width 150 height 23
click at [76, 218] on icon at bounding box center [73, 218] width 8 height 8
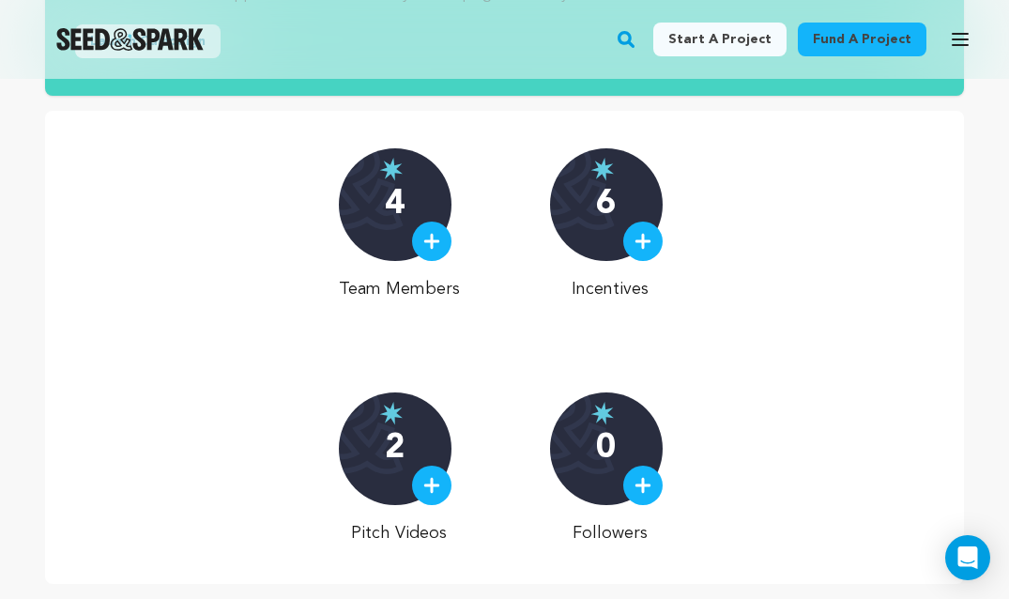
scroll to position [565, 0]
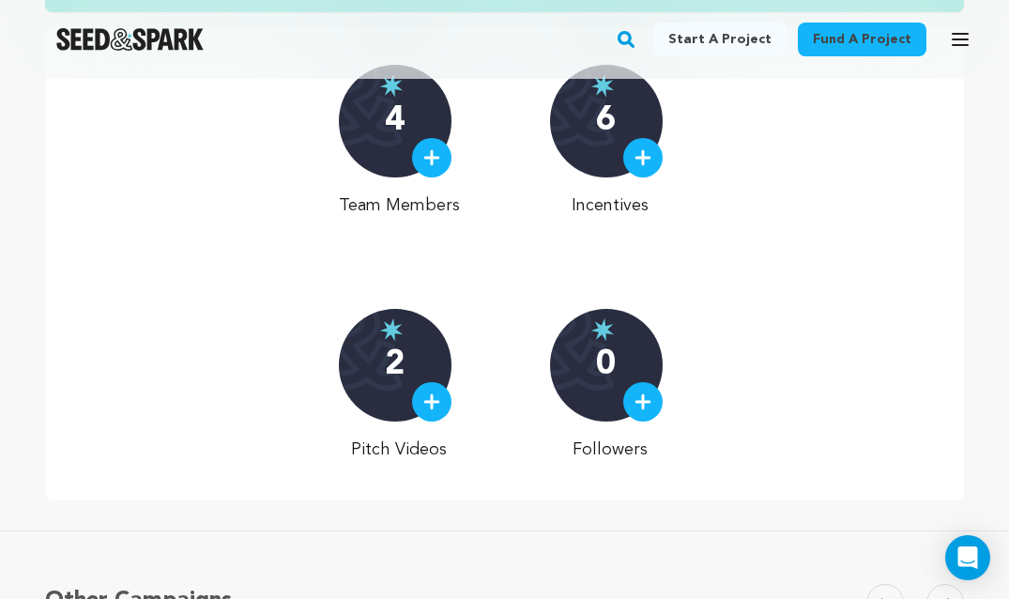
click at [956, 23] on button "Open main menu" at bounding box center [960, 40] width 38 height 38
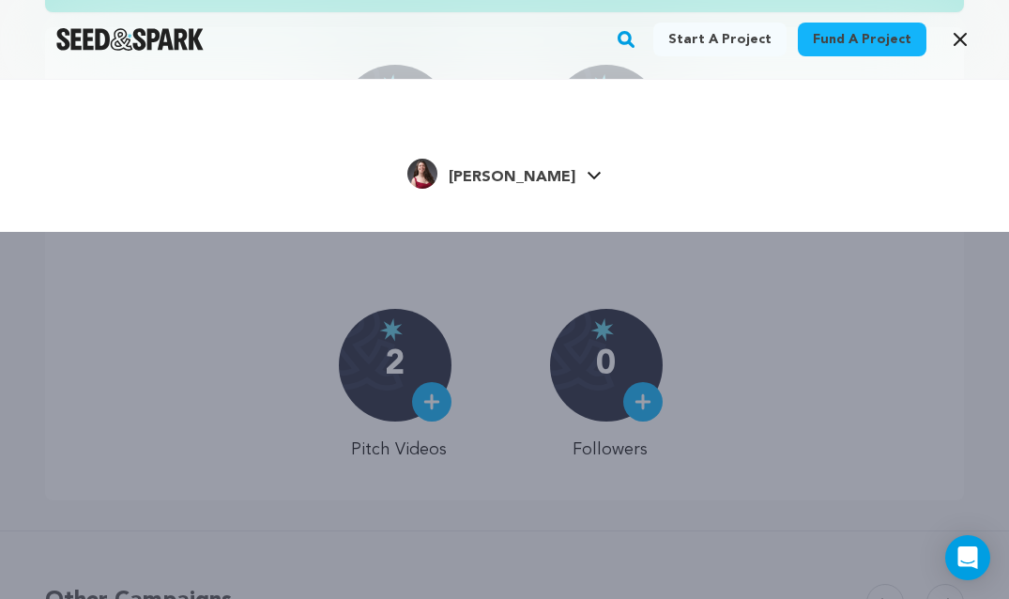
click at [569, 160] on link "Hannah H. Hannah H." at bounding box center [504, 172] width 194 height 34
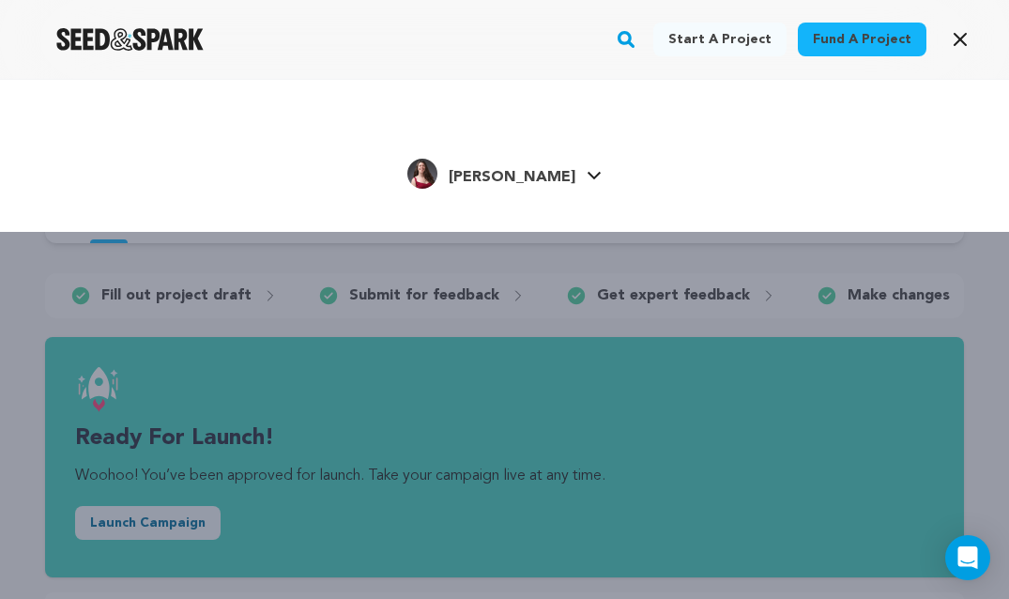
click at [955, 37] on icon "button" at bounding box center [960, 39] width 23 height 23
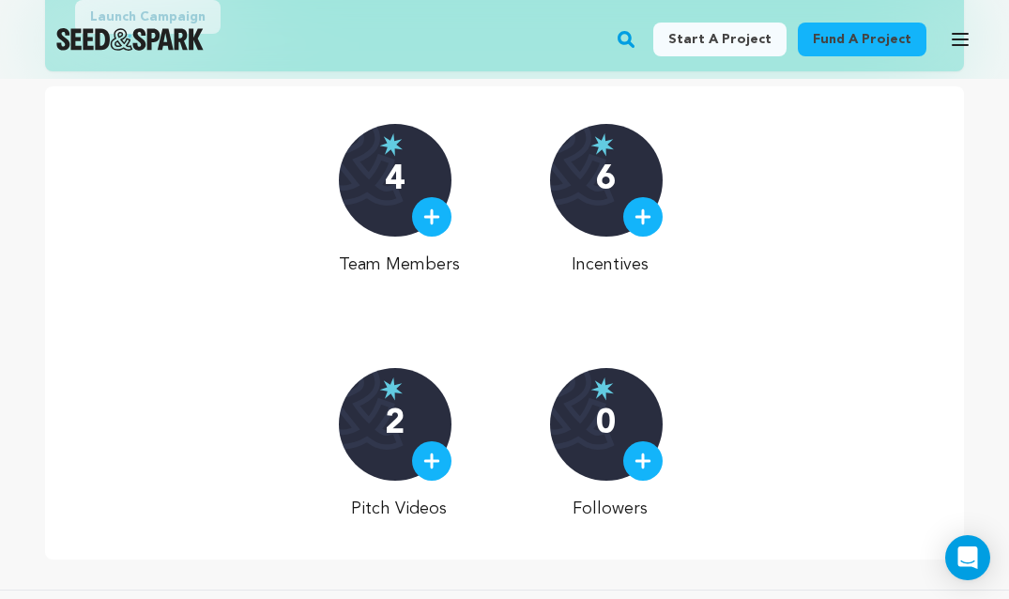
scroll to position [507, 0]
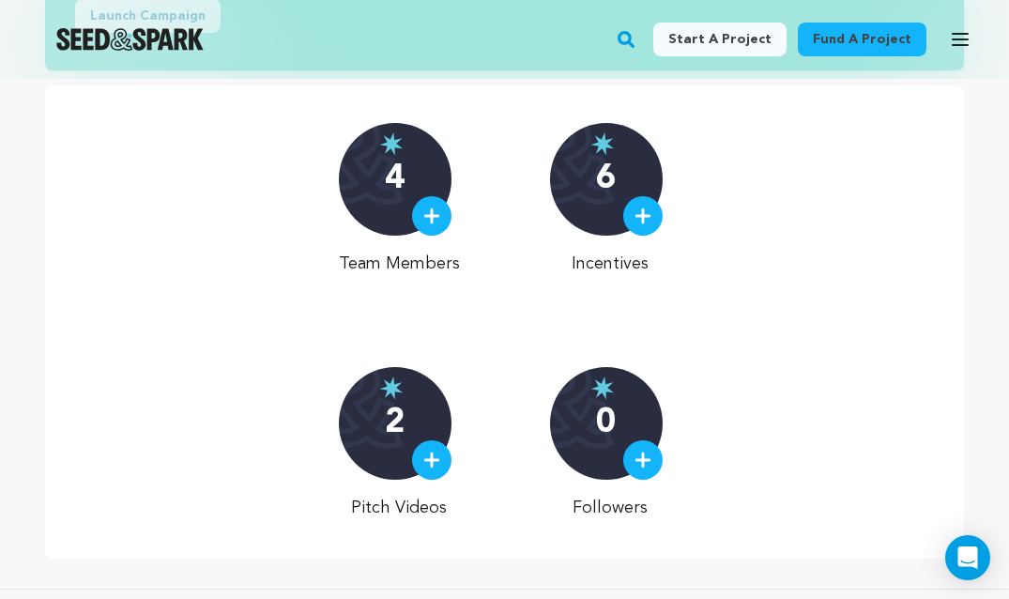
click at [422, 212] on div at bounding box center [431, 215] width 39 height 39
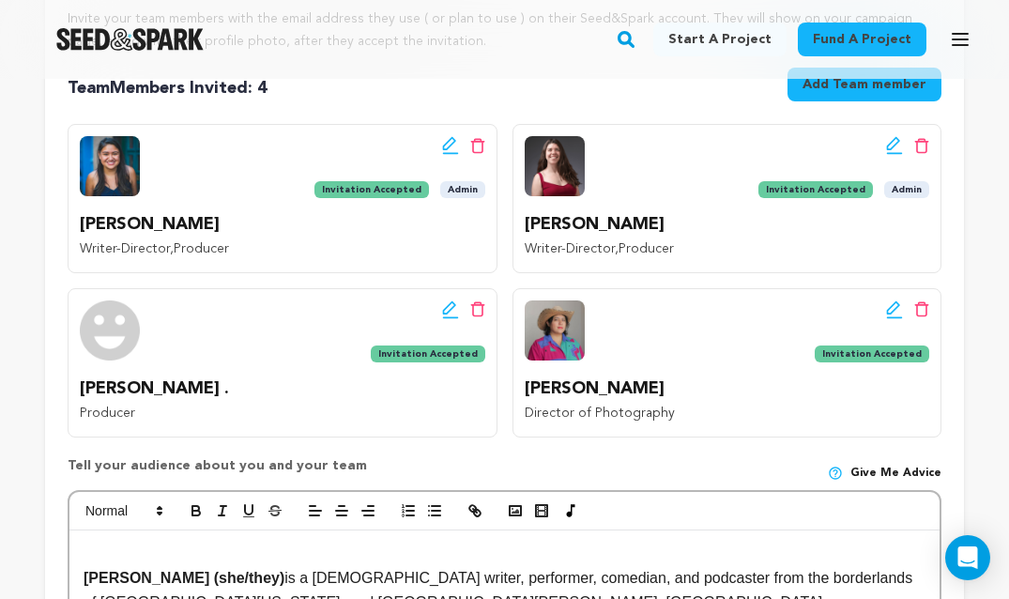
scroll to position [496, 0]
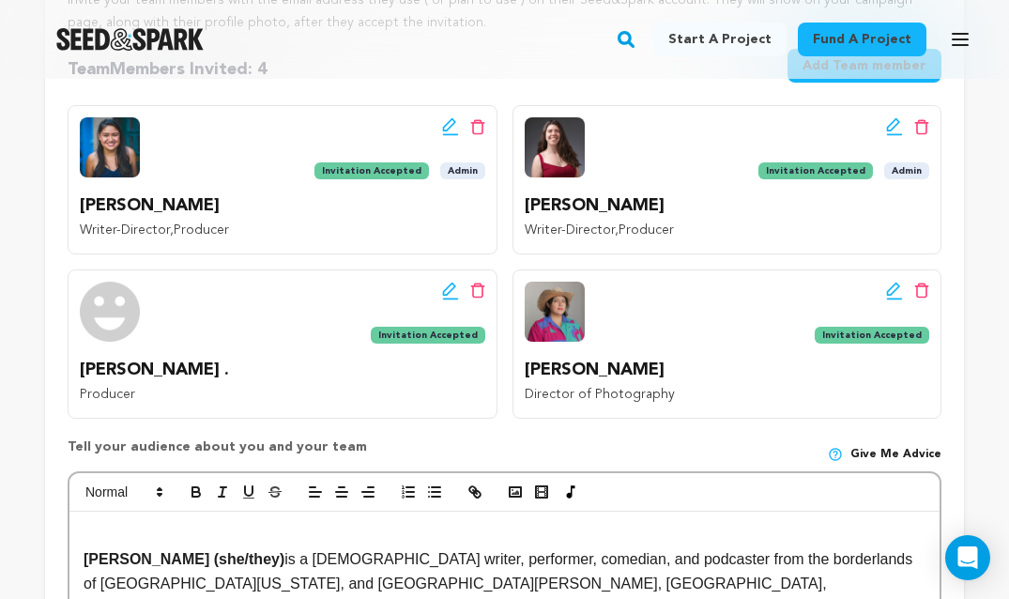
click at [443, 290] on icon at bounding box center [448, 289] width 13 height 13
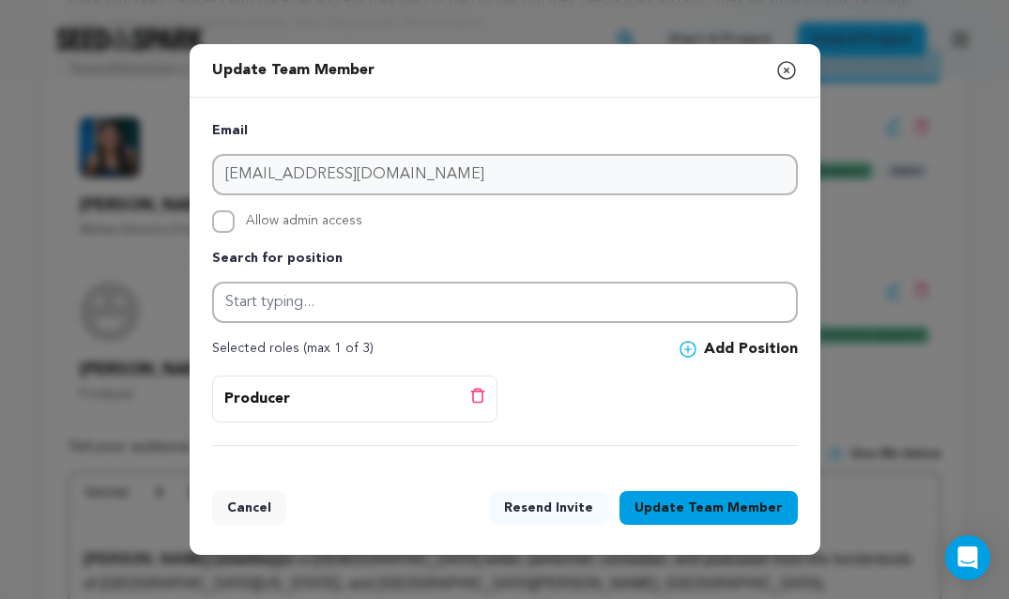
click at [578, 511] on button "Resend Invite" at bounding box center [548, 508] width 119 height 34
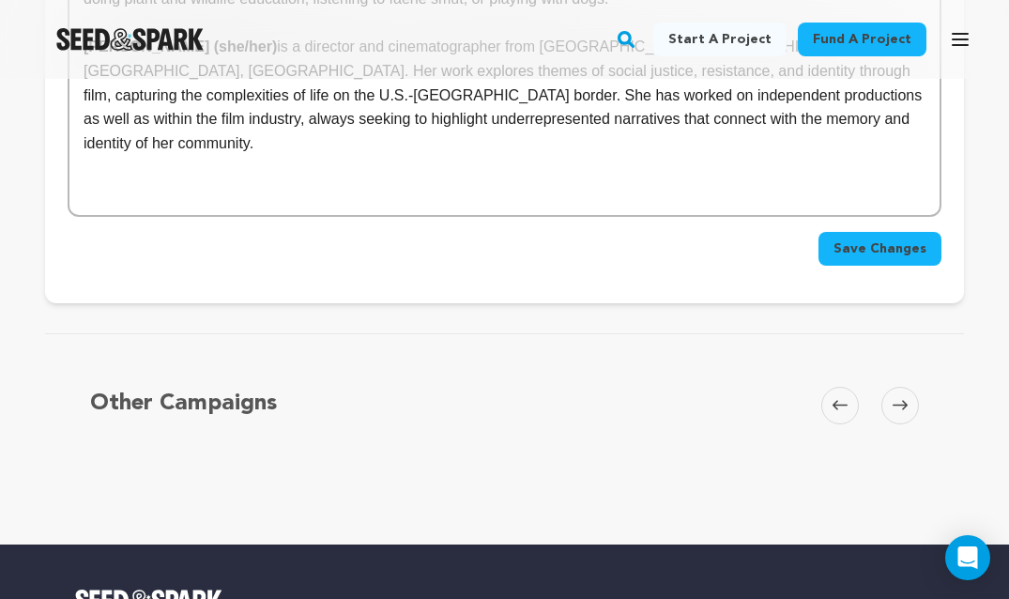
scroll to position [1297, 0]
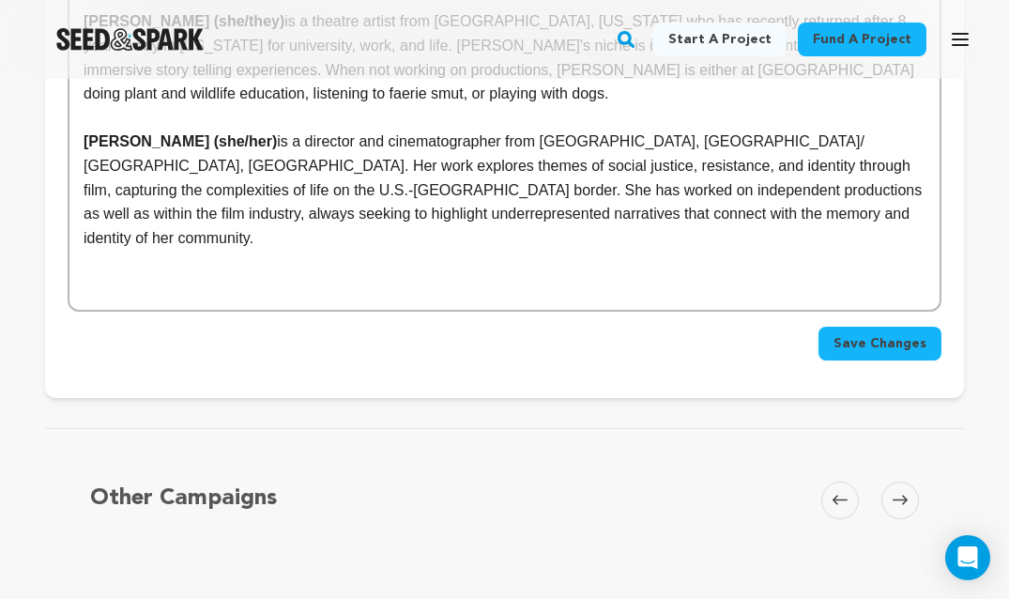
click at [865, 334] on span "Save Changes" at bounding box center [879, 343] width 93 height 19
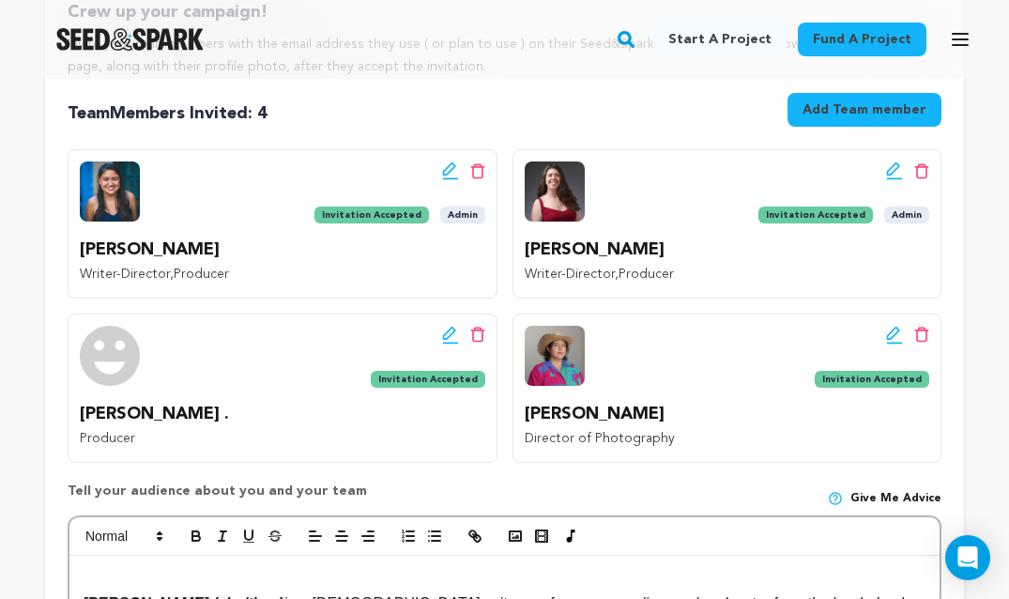
scroll to position [456, 0]
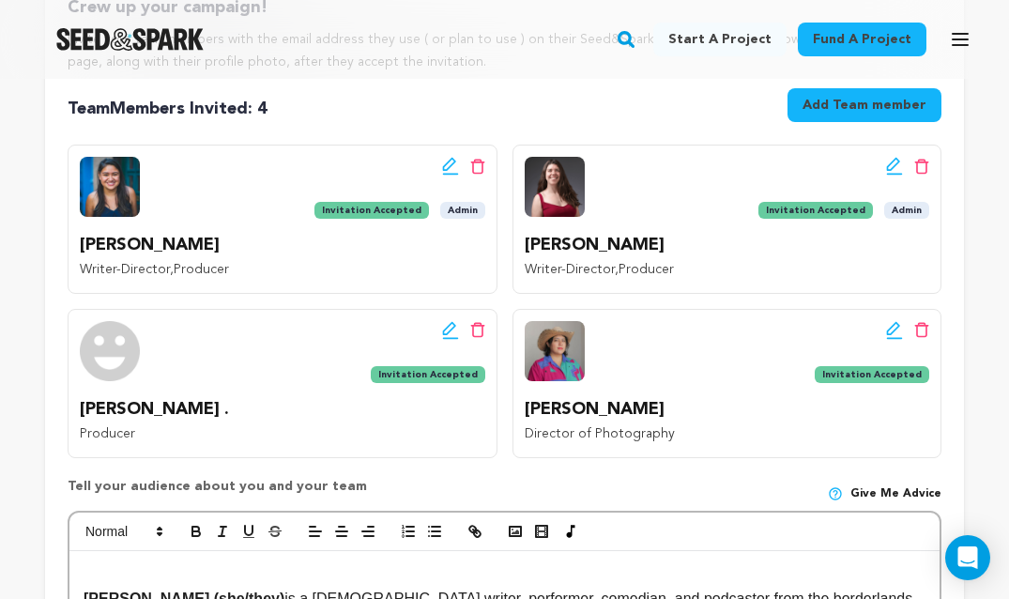
click at [455, 322] on icon at bounding box center [448, 328] width 13 height 13
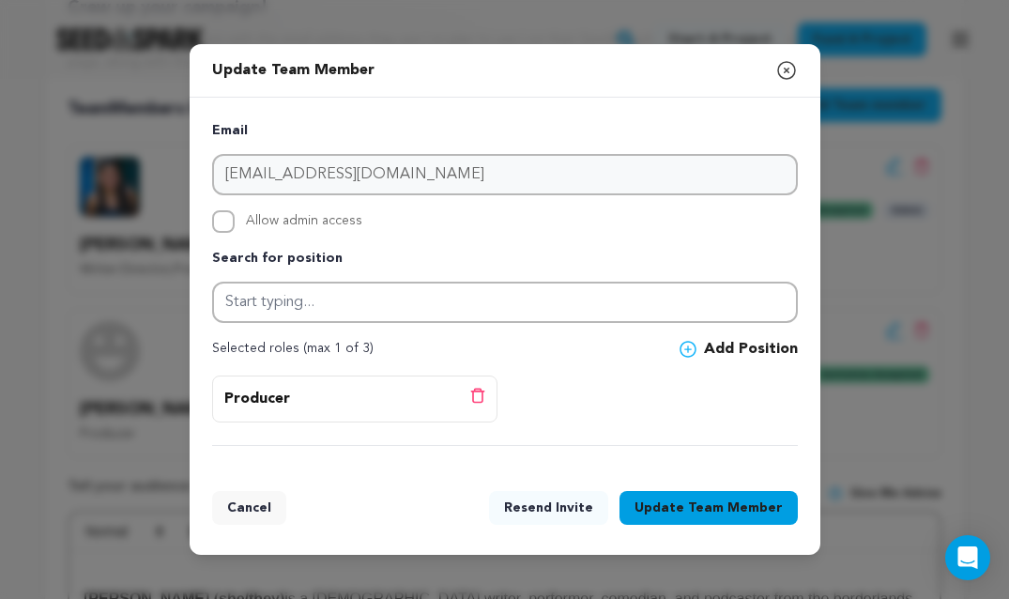
click at [788, 64] on icon "button" at bounding box center [786, 70] width 17 height 17
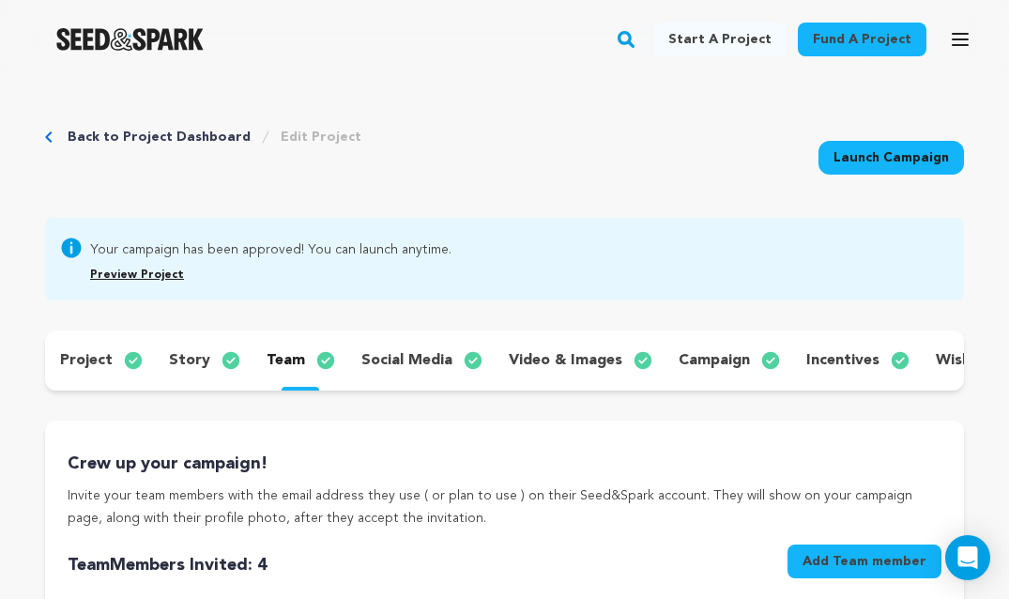
scroll to position [0, 0]
click at [956, 42] on icon "button" at bounding box center [960, 39] width 23 height 23
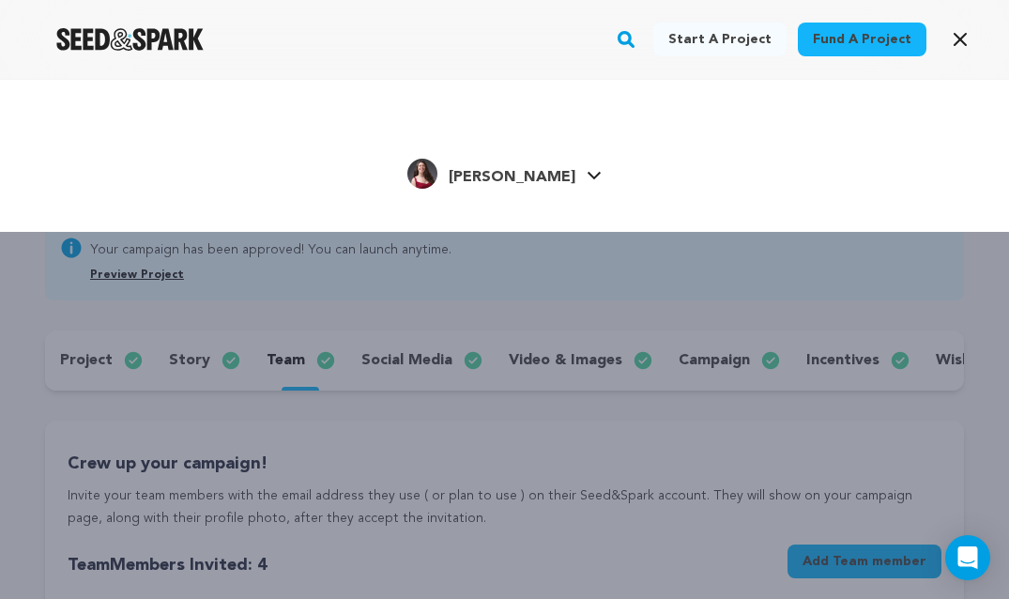
click at [578, 171] on div "Hannah H. Hannah H." at bounding box center [504, 174] width 896 height 39
click at [588, 176] on icon at bounding box center [594, 176] width 13 height 8
click at [505, 179] on span "Hannah H." at bounding box center [512, 177] width 127 height 15
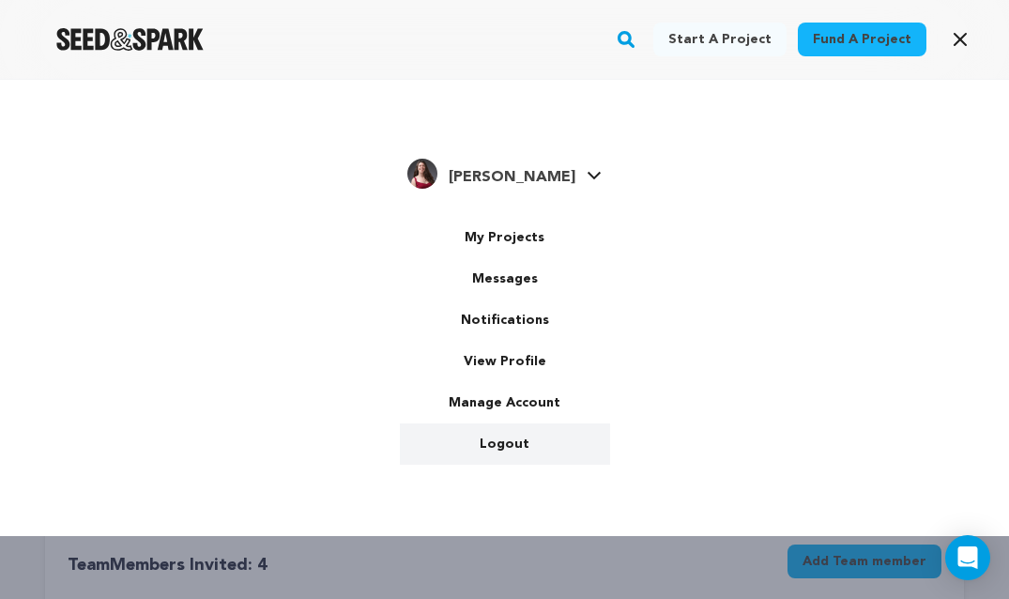
click at [514, 433] on link "Logout" at bounding box center [505, 443] width 210 height 41
